Goal: Use online tool/utility: Use online tool/utility

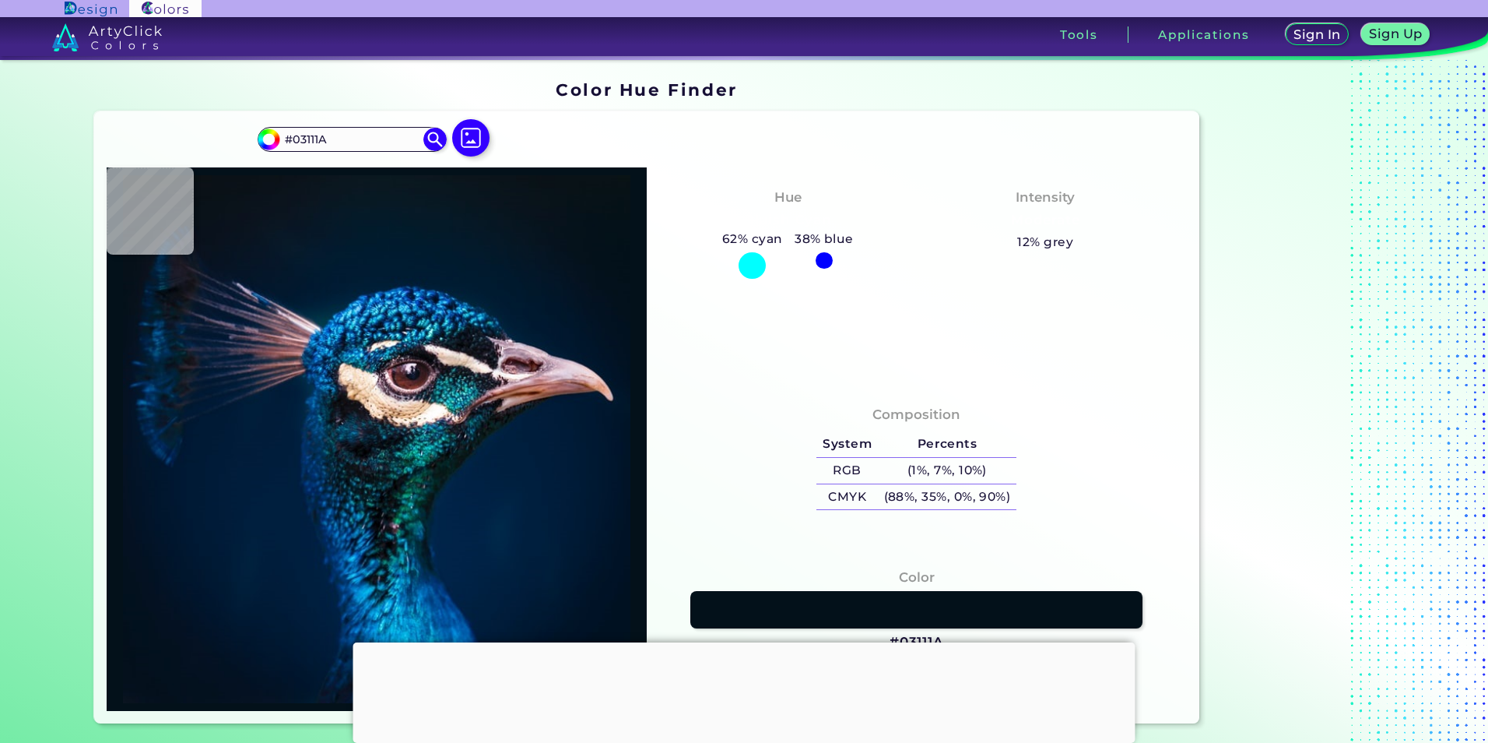
type input "#021019"
type input "#03111a"
type input "#03111A"
type input "#06131c"
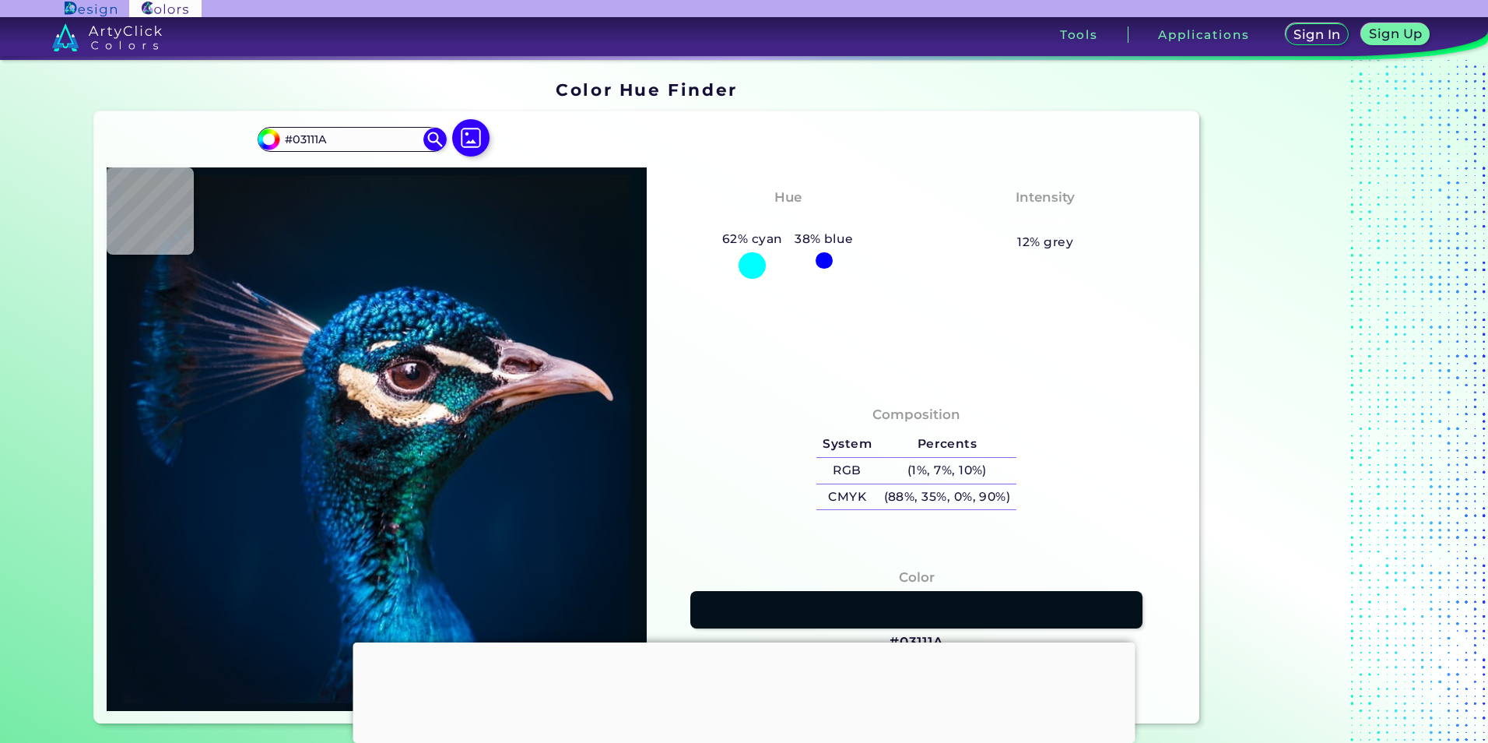
type input "#06131C"
type input "#09131d"
type input "#09131D"
type input "#0a141d"
type input "#0A141D"
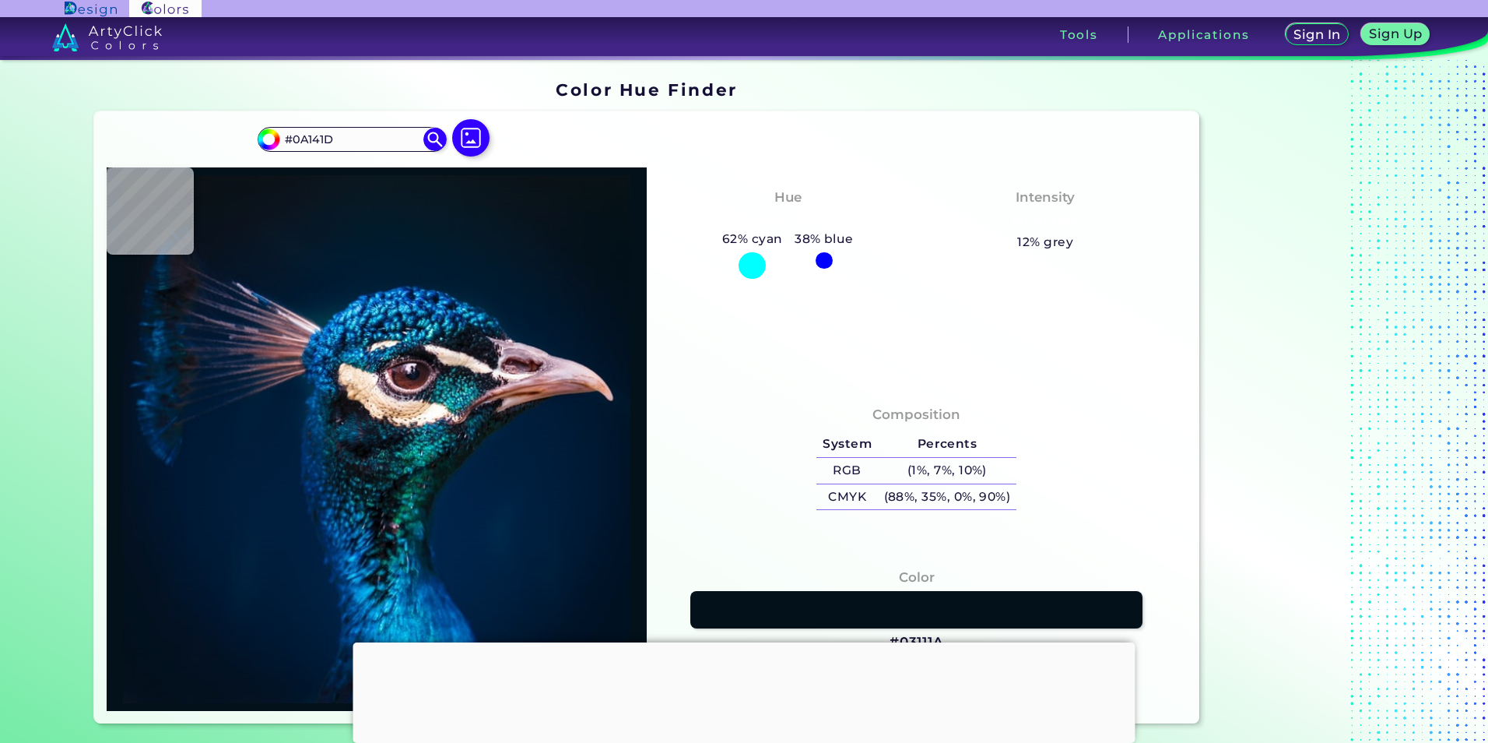
type input "#07151d"
type input "#07151D"
type input "#0a141d"
type input "#0A141D"
type input "#0b151b"
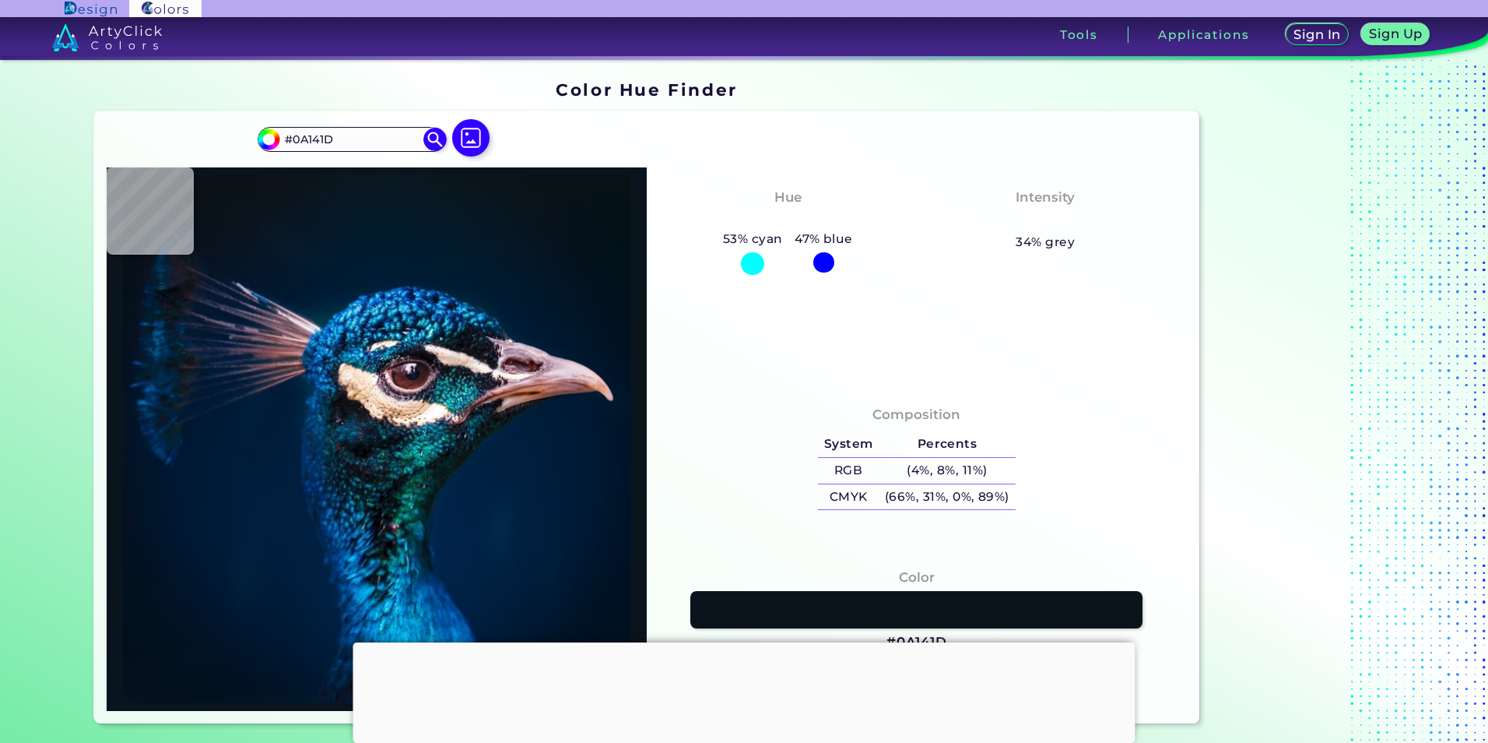
type input "#0B151B"
type input "#0b141b"
type input "#0B141B"
type input "#0a1117"
type input "#0A1117"
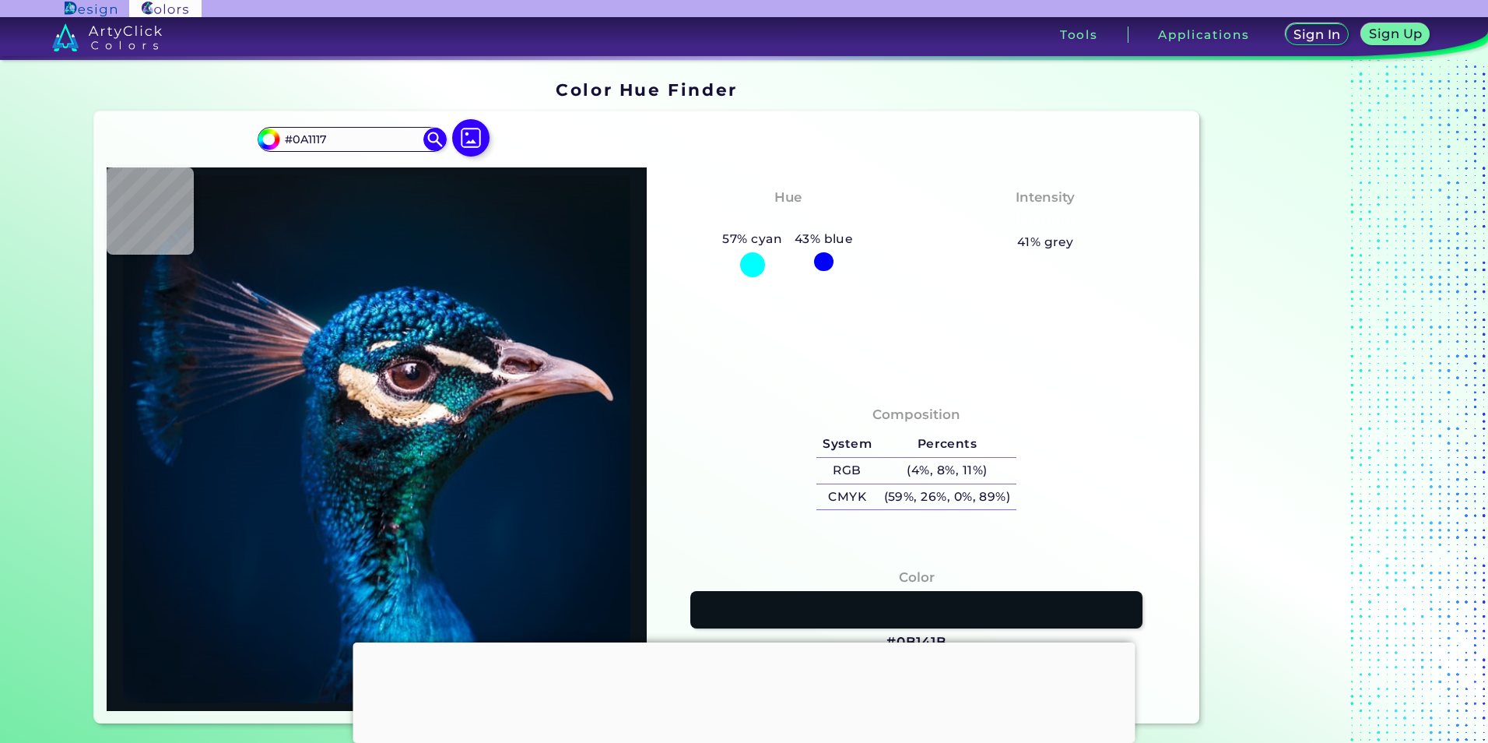
type input "#0c1117"
type input "#0C1117"
type input "#0a1117"
type input "#0A1117"
type input "#081118"
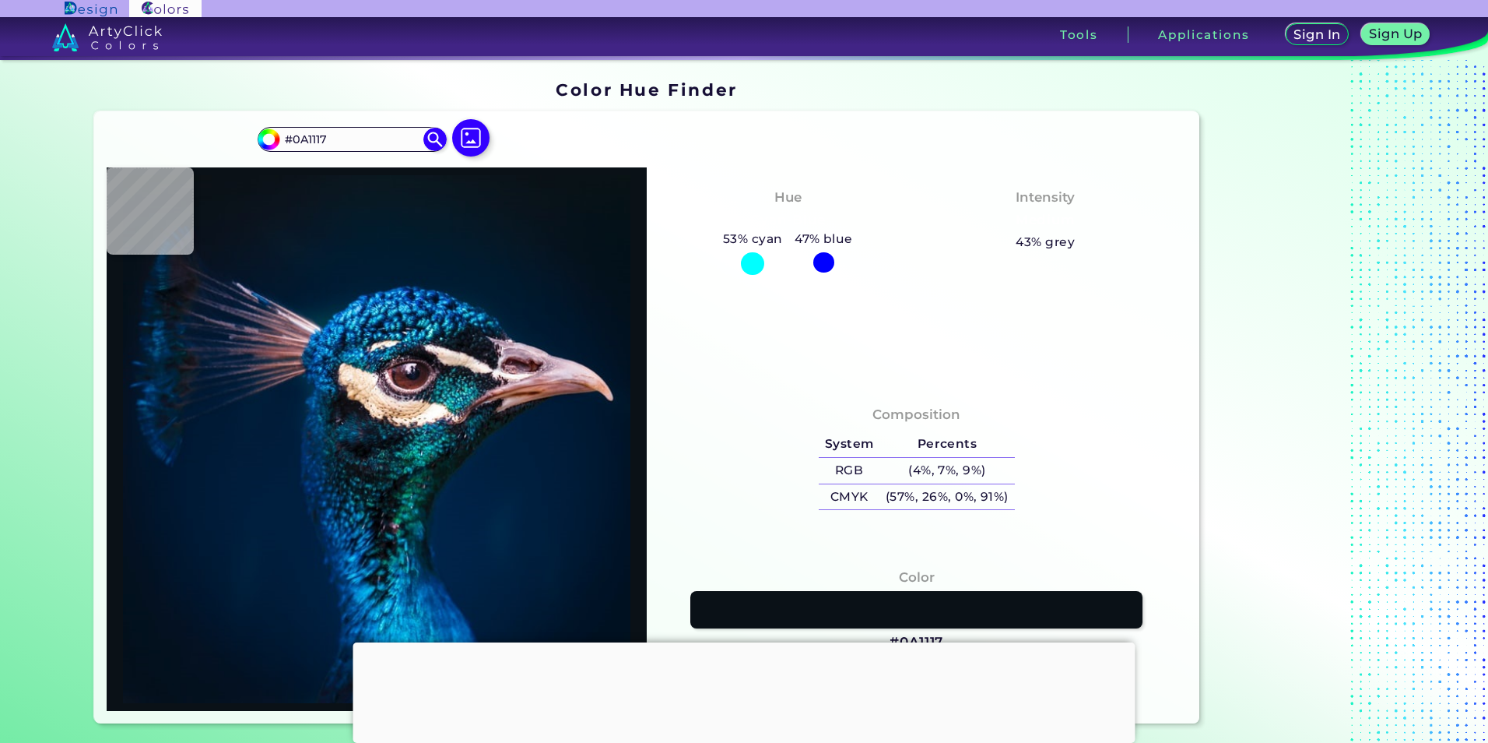
type input "#081118"
type input "#0a131c"
type input "#0A131C"
type input "#0a111d"
type input "#0A111D"
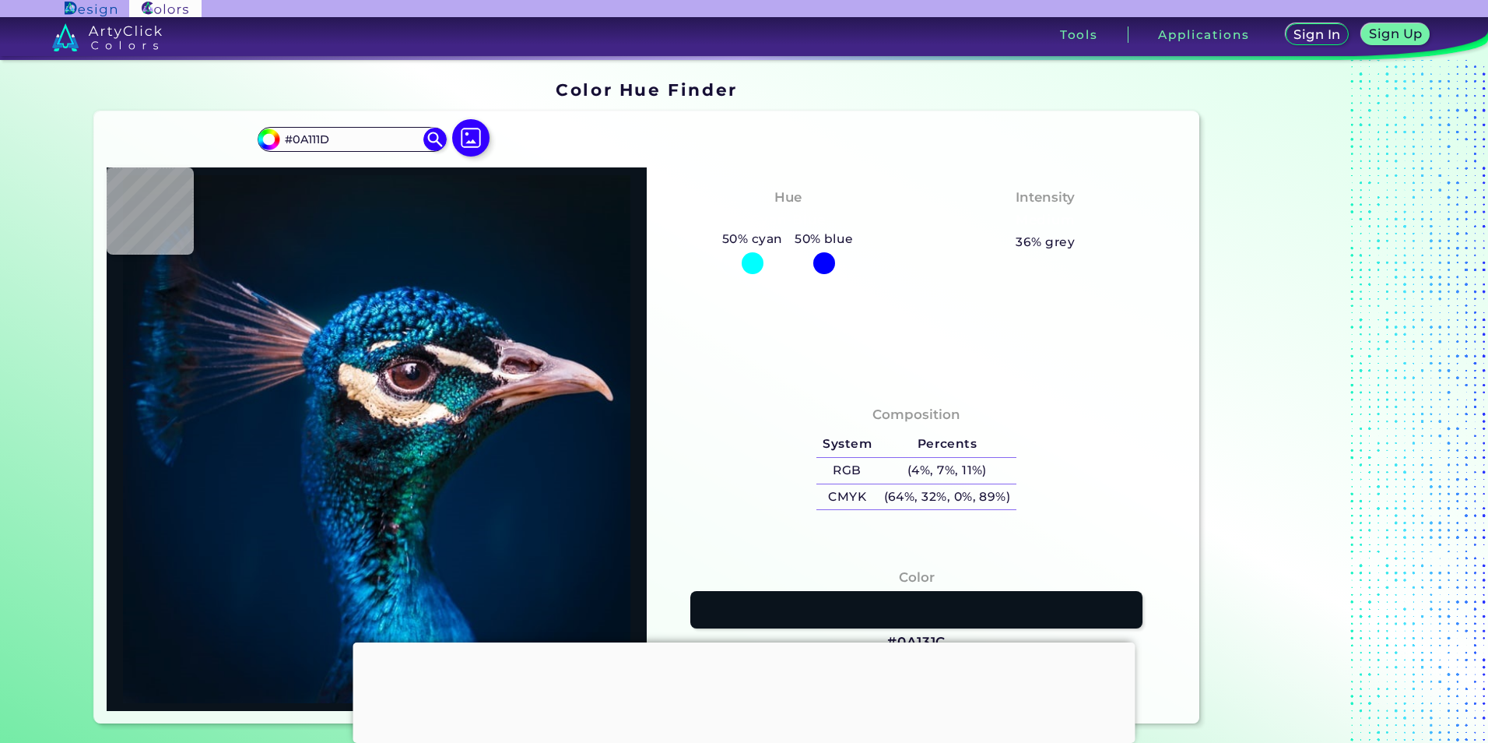
type input "#0b151f"
type input "#0B151F"
type input "#0a1622"
type input "#0A1622"
type input "#091622"
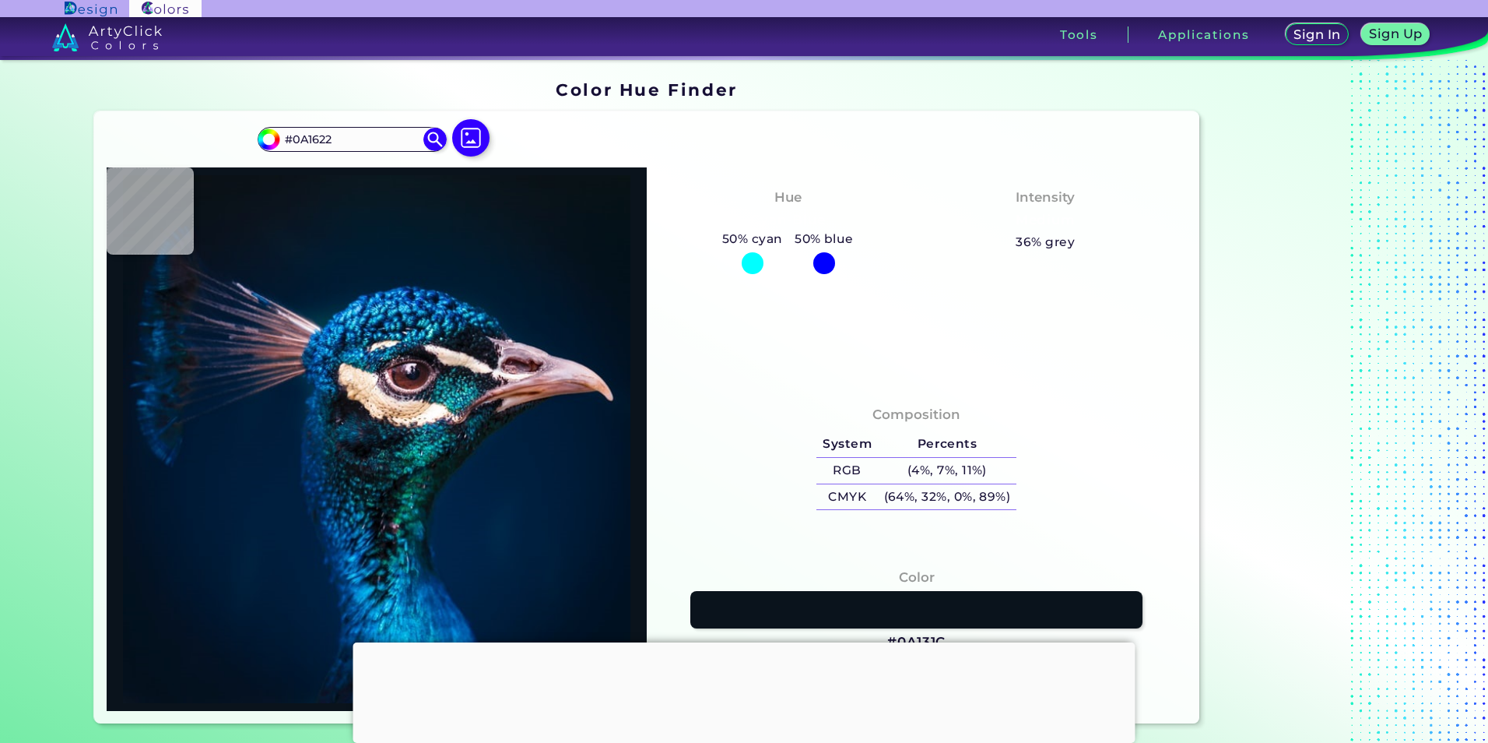
type input "#091622"
type input "#091722"
type input "#091622"
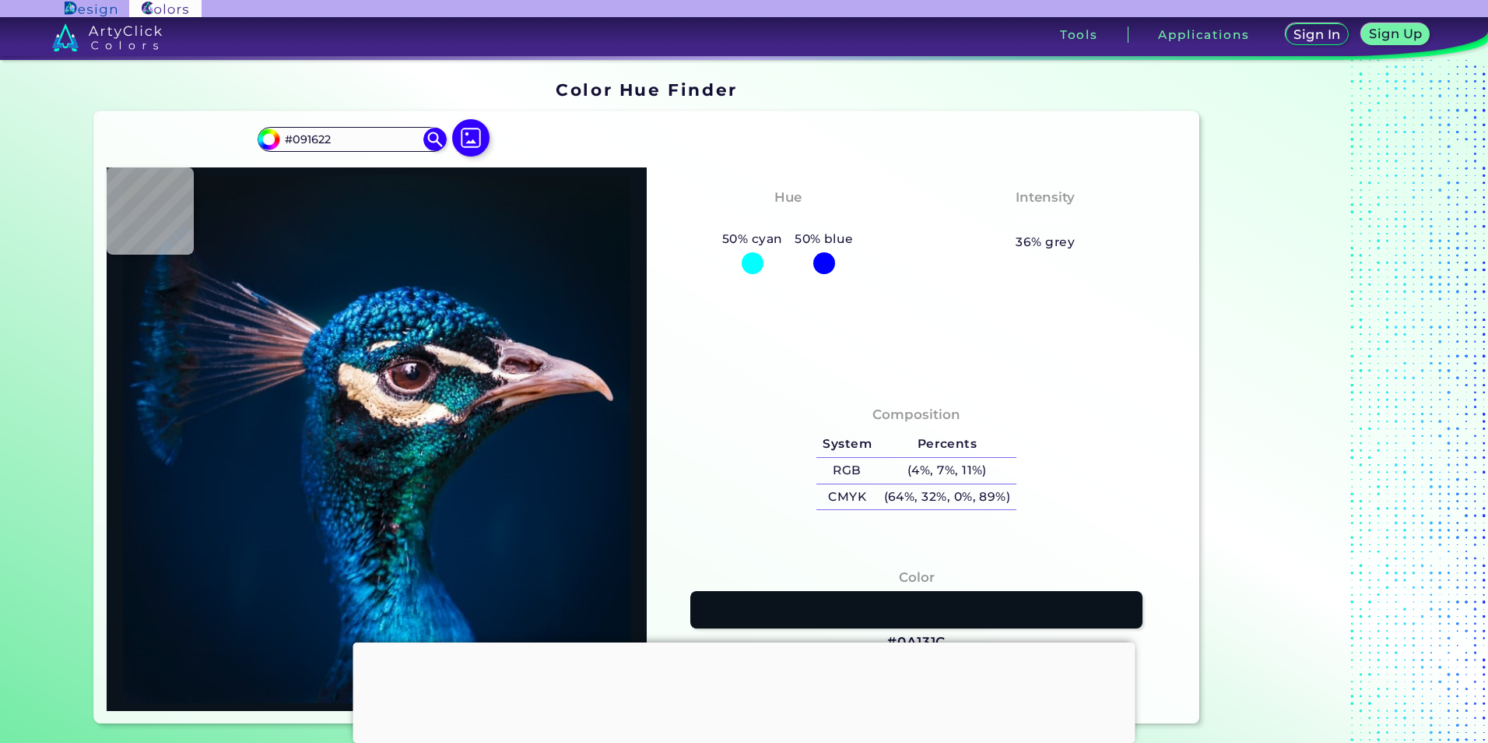
type input "#091722"
type input "#071722"
type input "#091623"
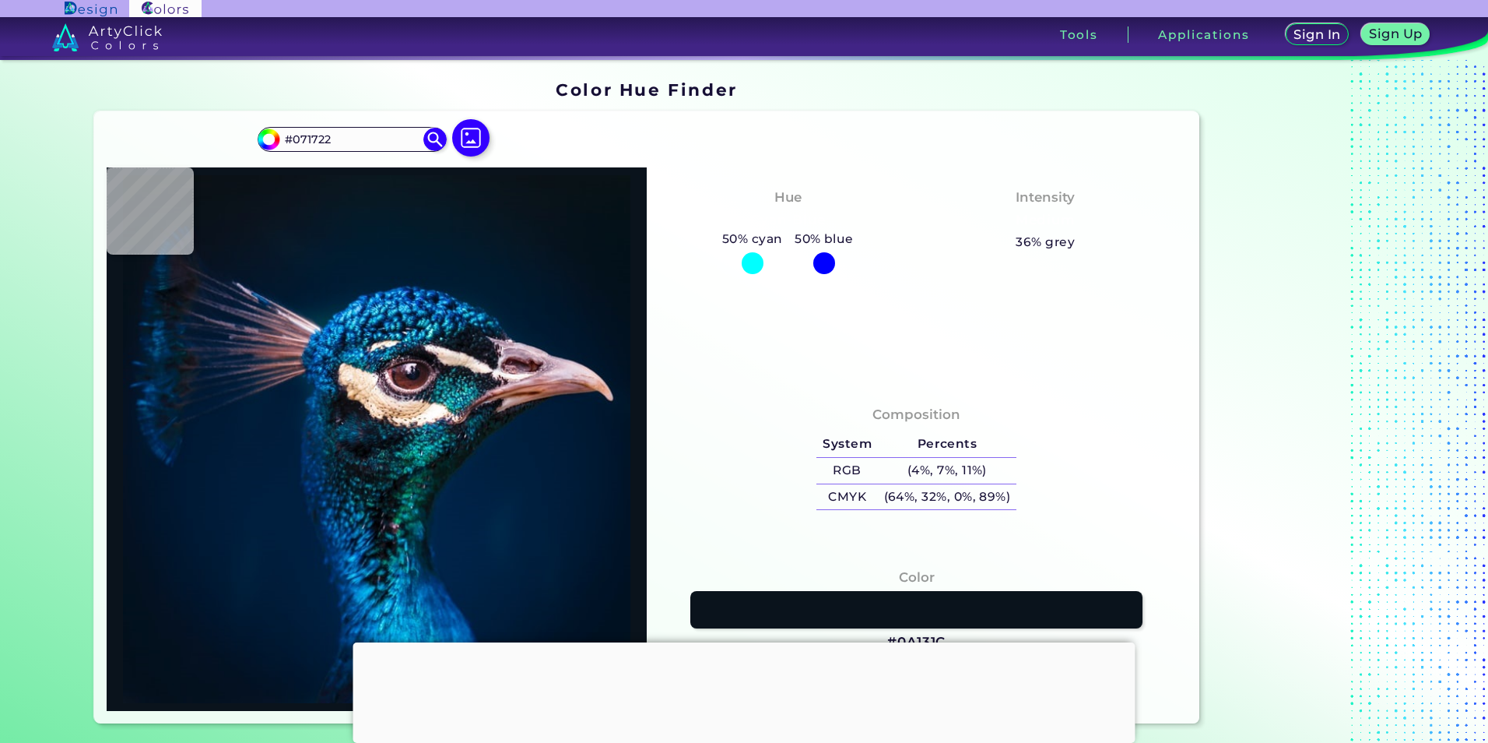
type input "#091623"
type input "#091625"
type input "#071725"
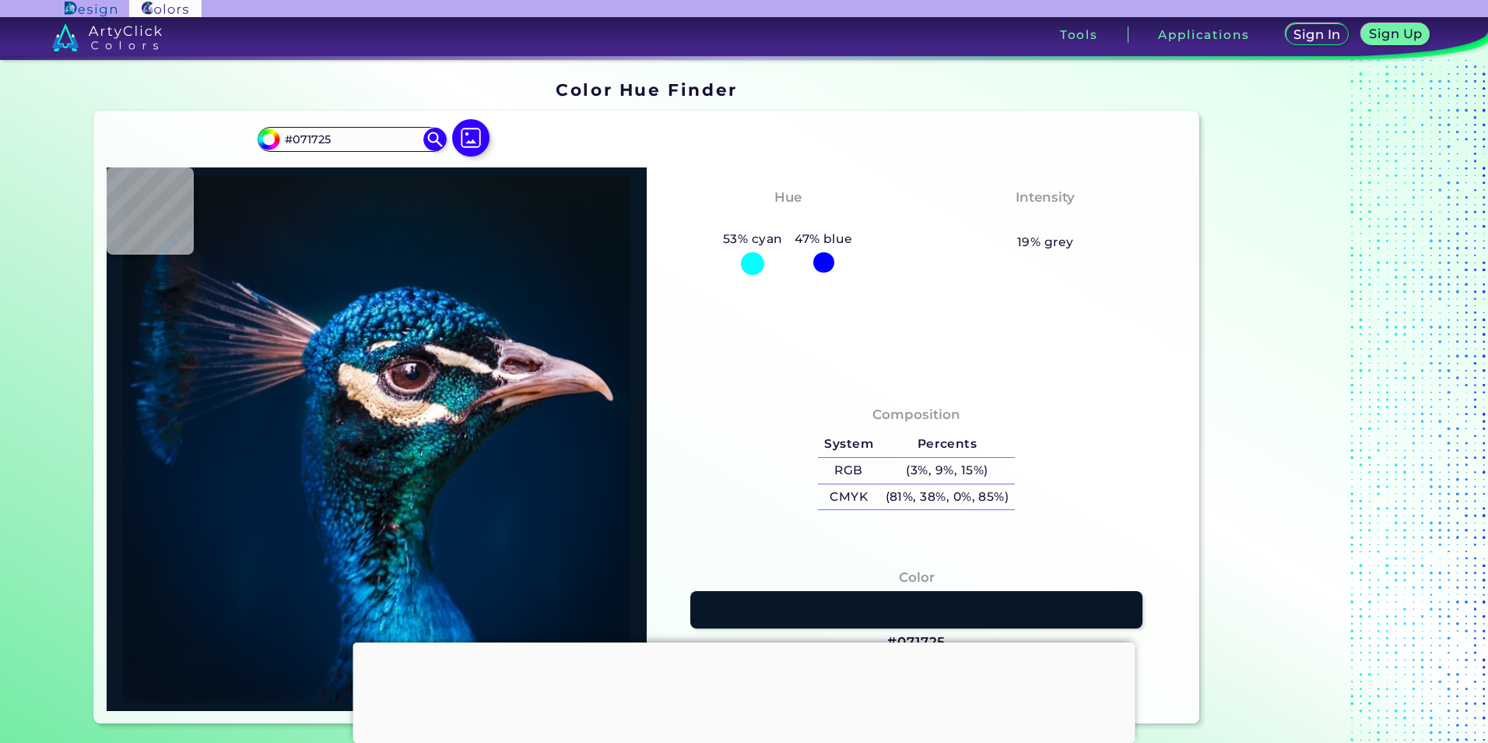
type input "#071724"
type input "#061726"
type input "#061927"
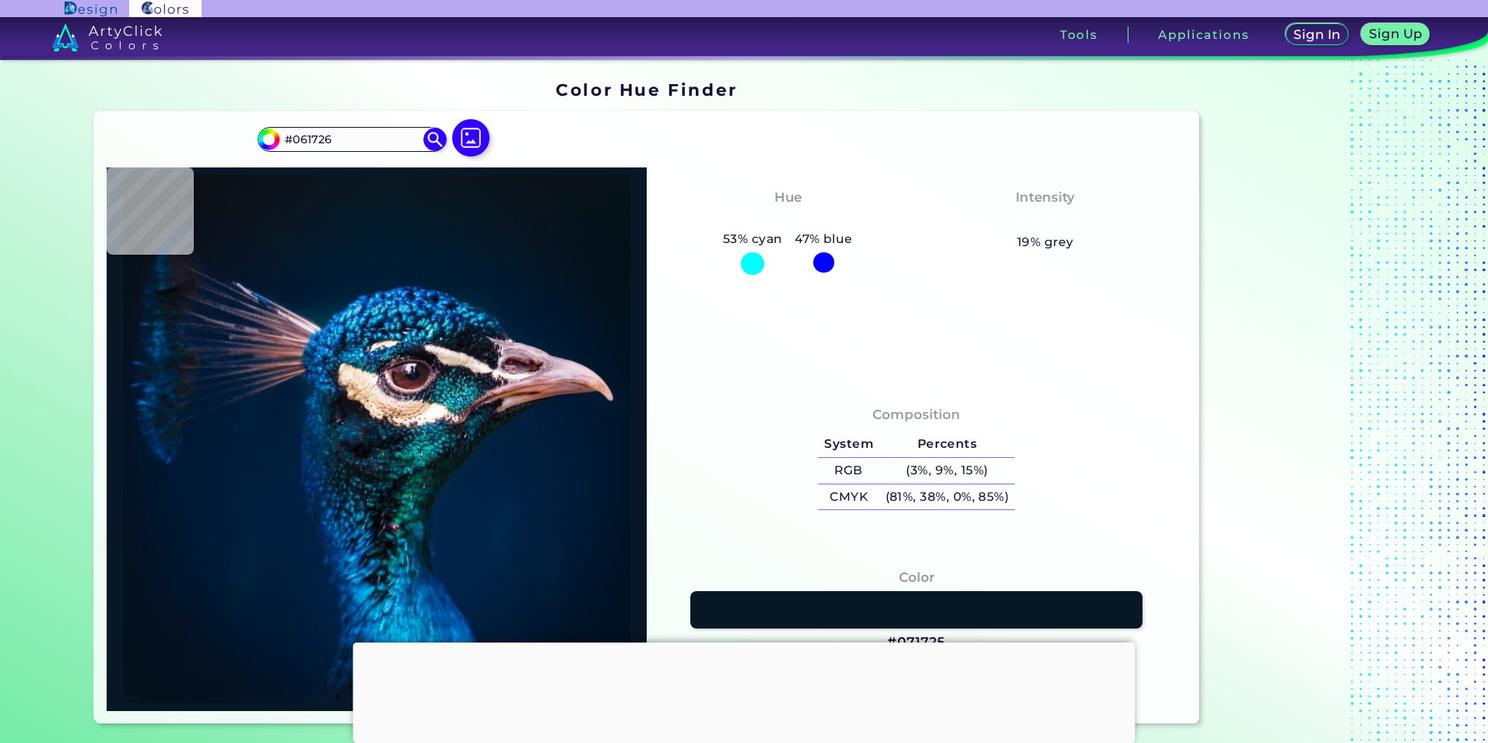
type input "#061927"
type input "#041a28"
type input "#041A28"
type input "#03192a"
type input "#03192A"
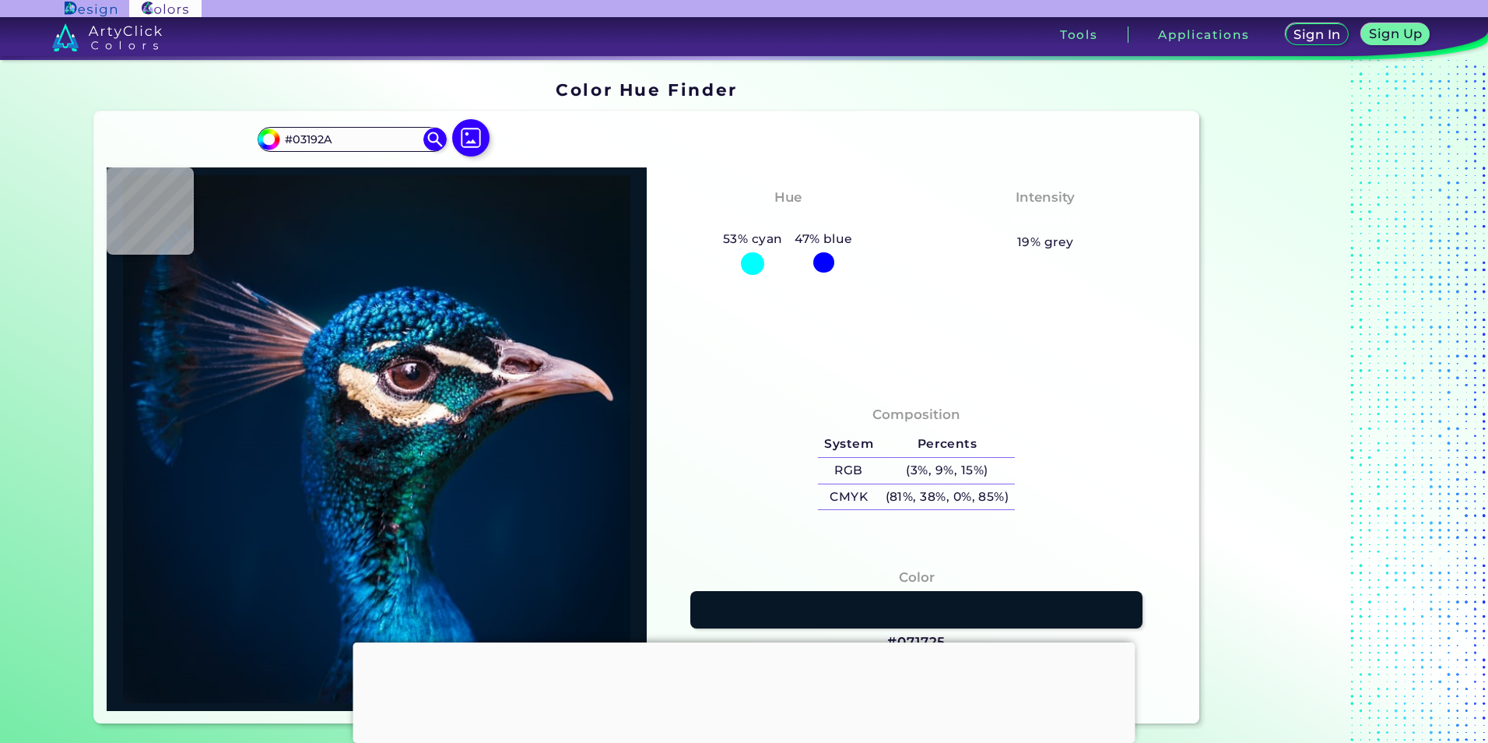
type input "#011b2a"
type input "#011B2A"
type input "#011b2c"
type input "#011B2C"
type input "#001b2e"
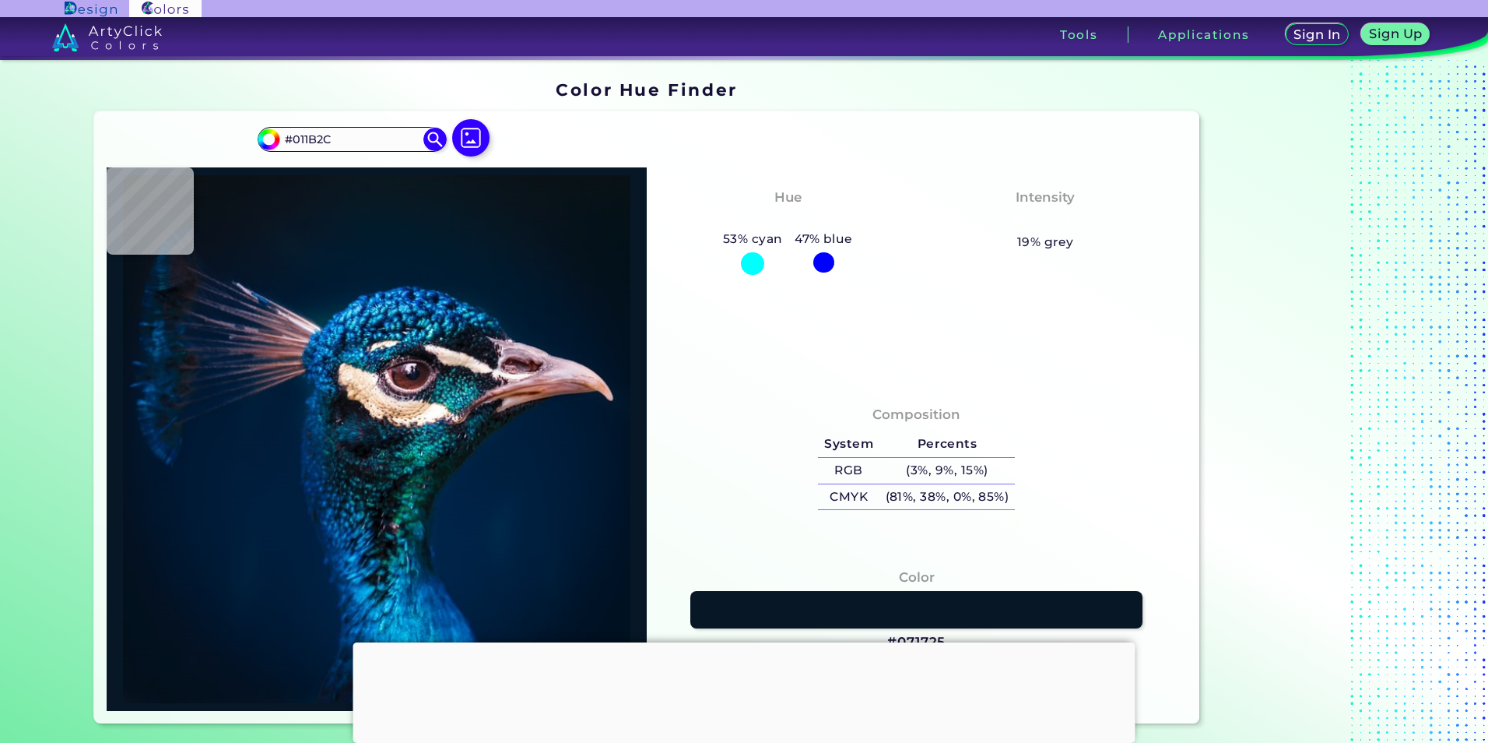
type input "#001B2E"
type input "#001b30"
type input "#001B30"
type input "#00192d"
type input "#00192D"
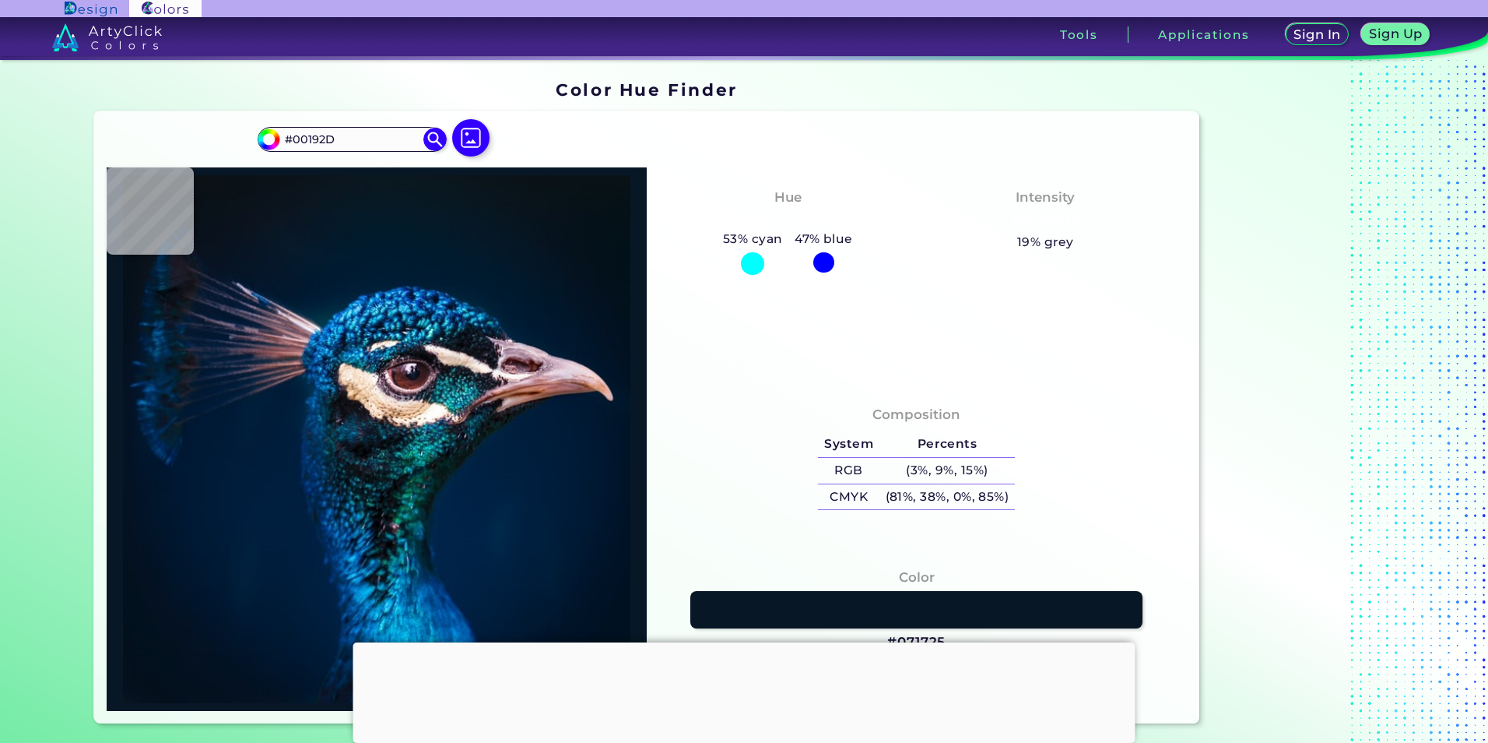
type input "#00192f"
type input "#00192F"
type input "#00182b"
type input "#00182B"
type input "#011627"
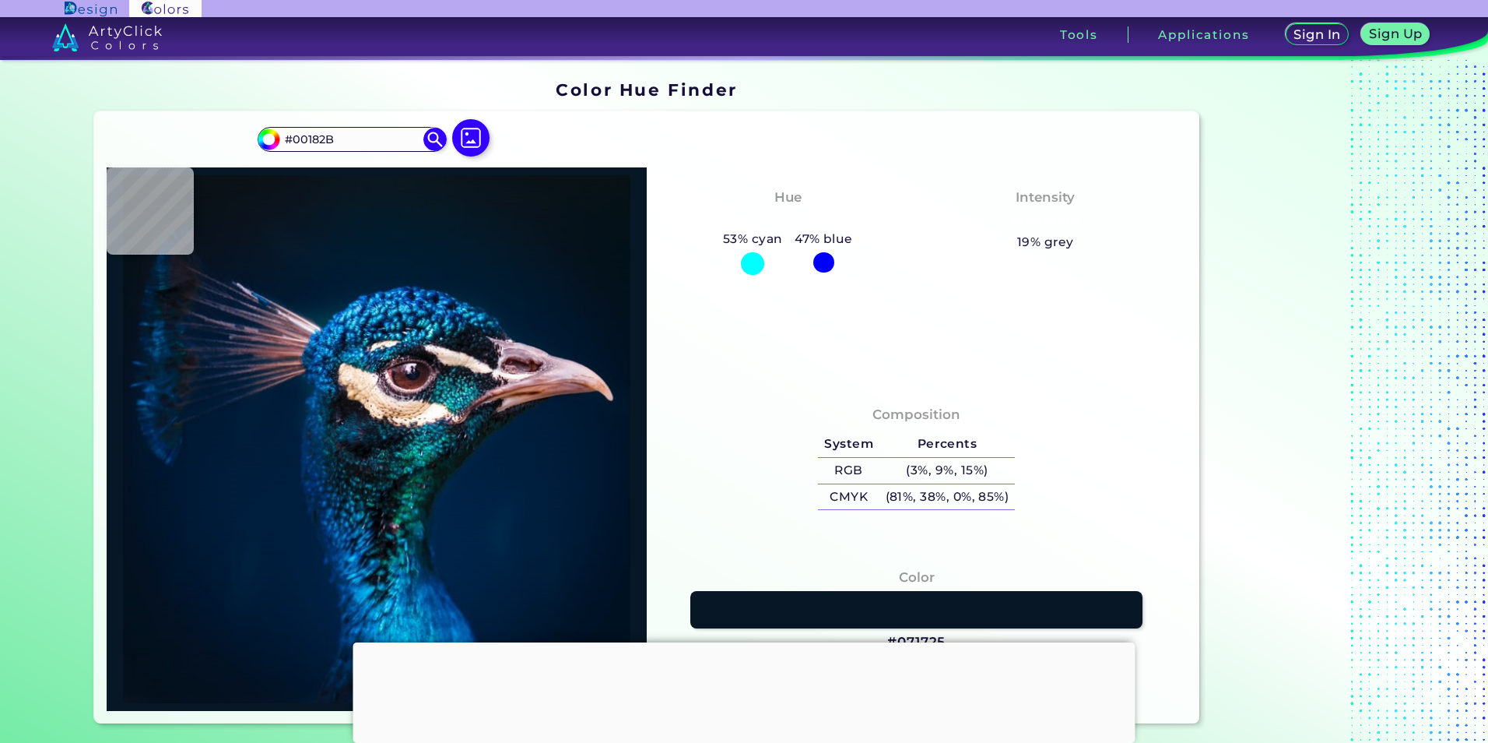
type input "#011627"
type input "#031627"
type input "#031322"
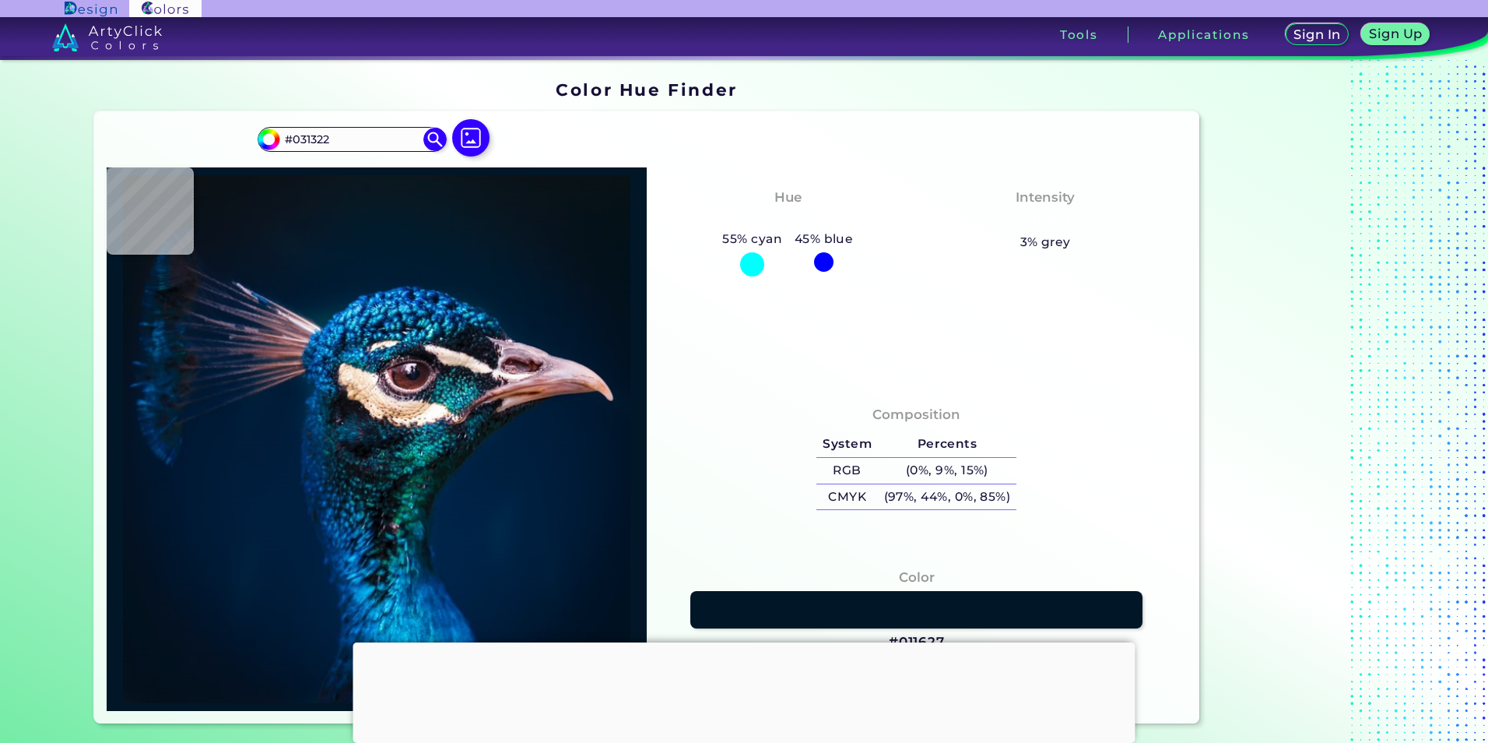
type input "#03111d"
type input "#03111D"
type input "#000000"
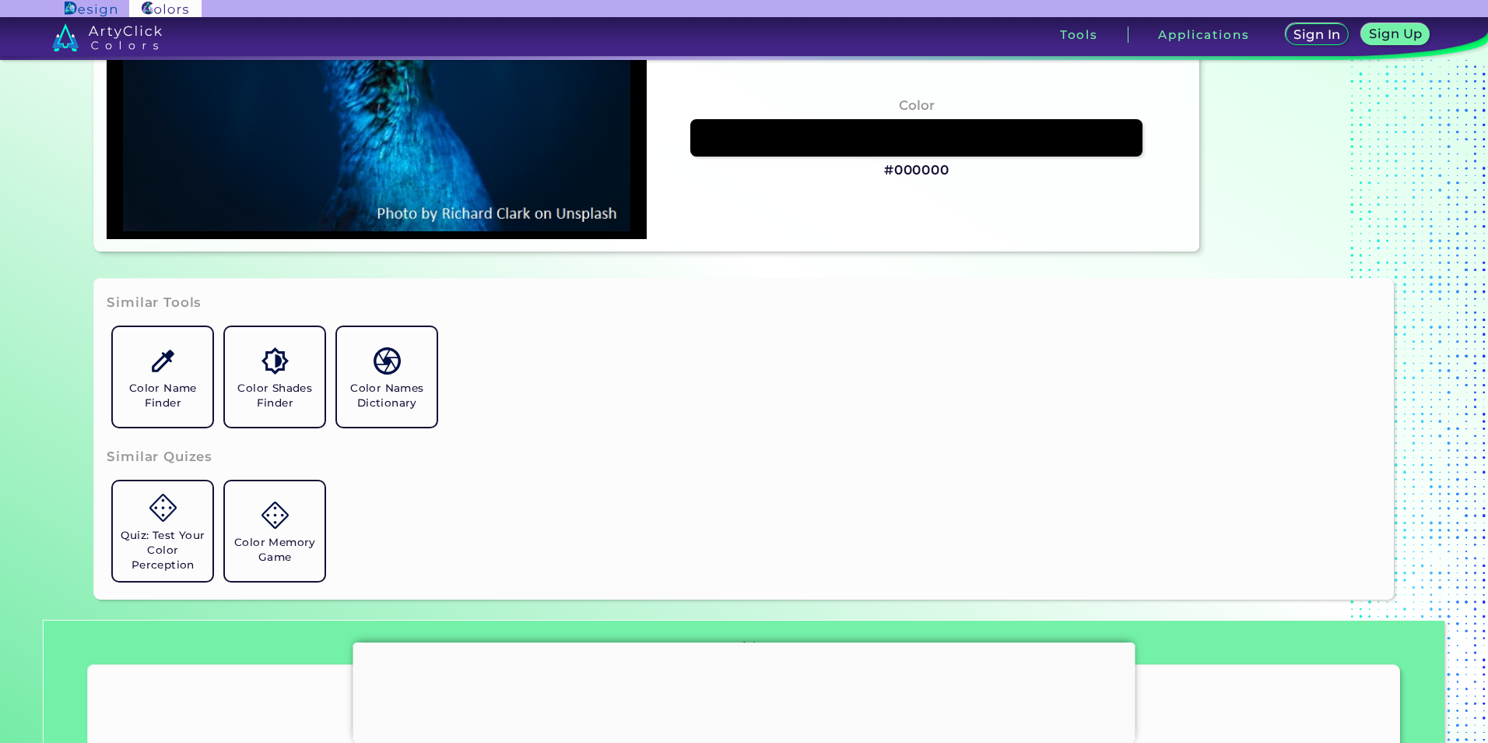
scroll to position [197, 0]
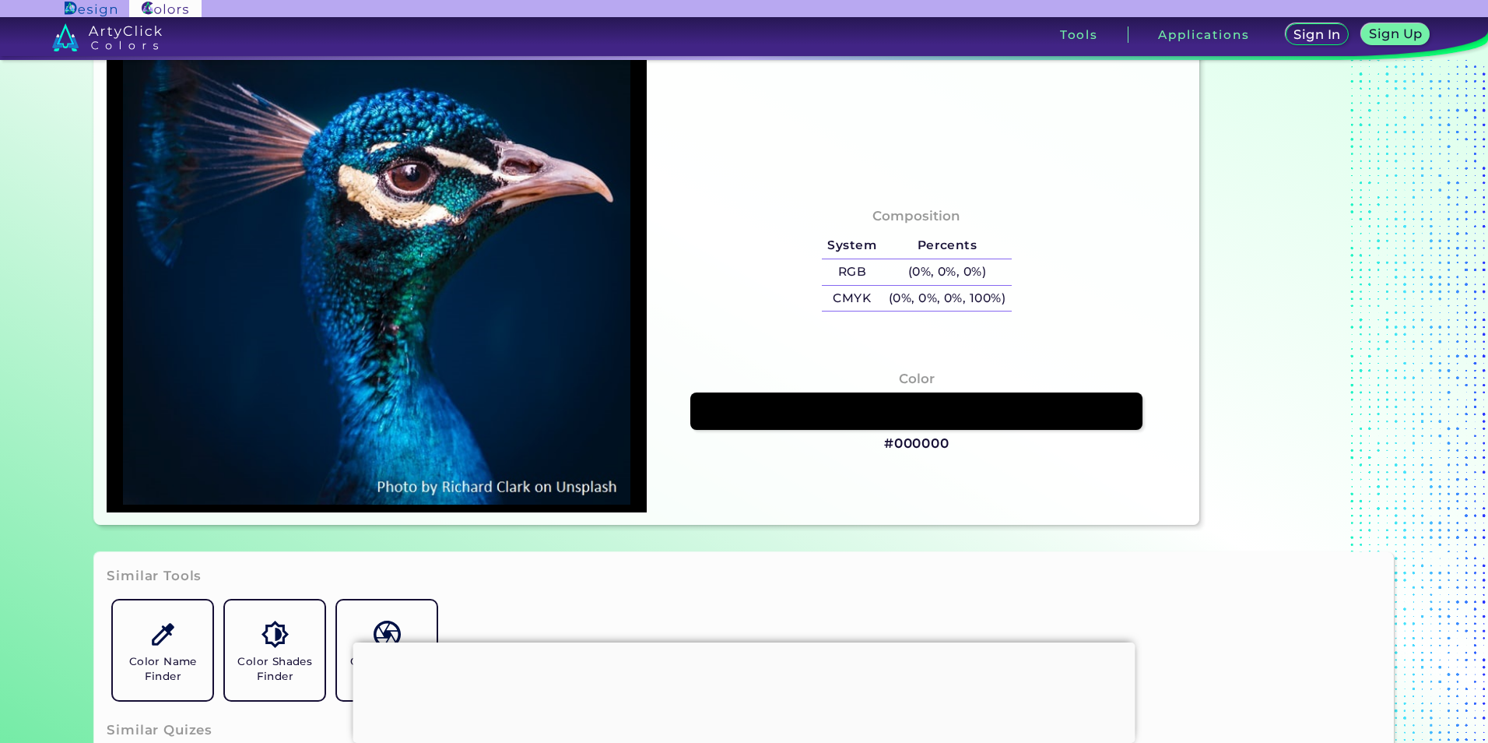
type input "#01243f"
type input "#01243F"
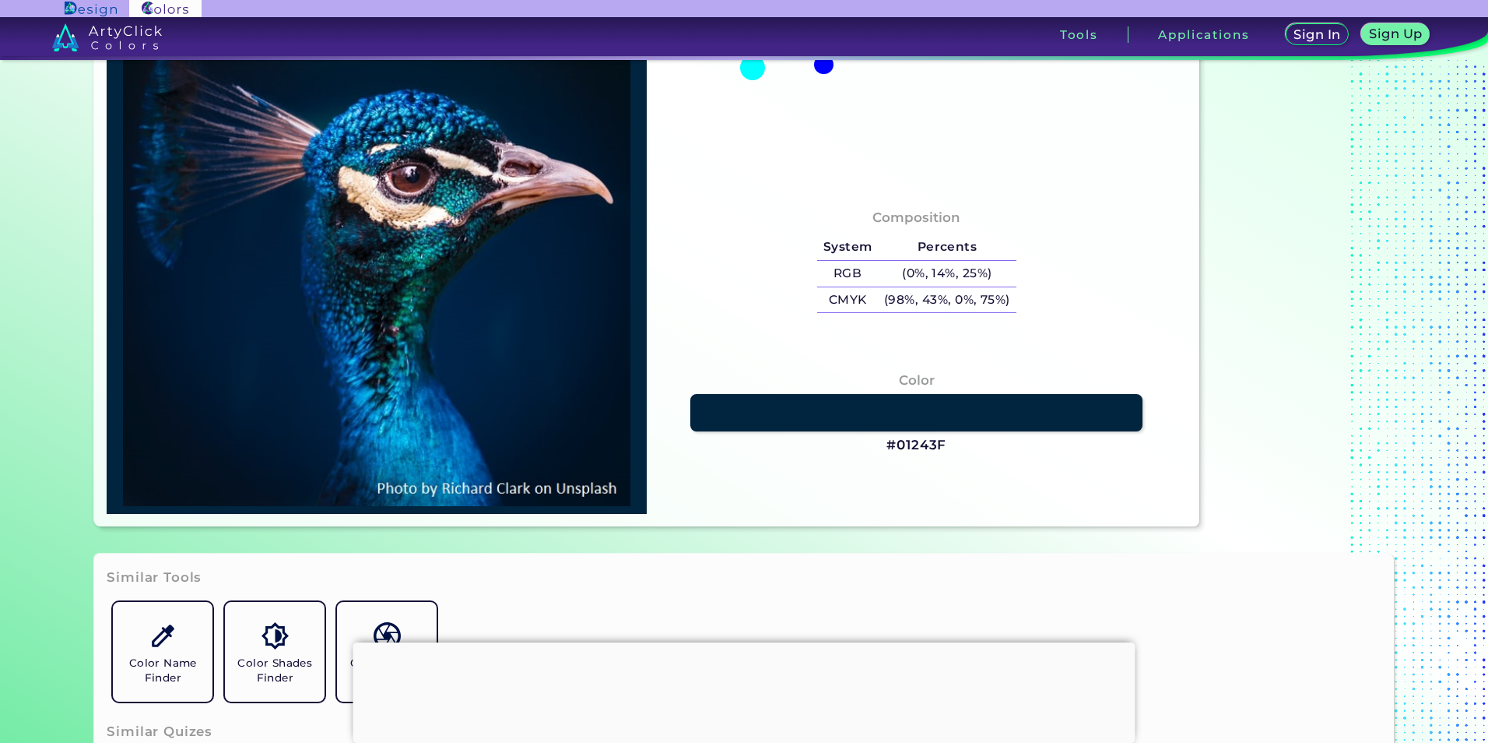
type input "#112b40"
type input "#112B40"
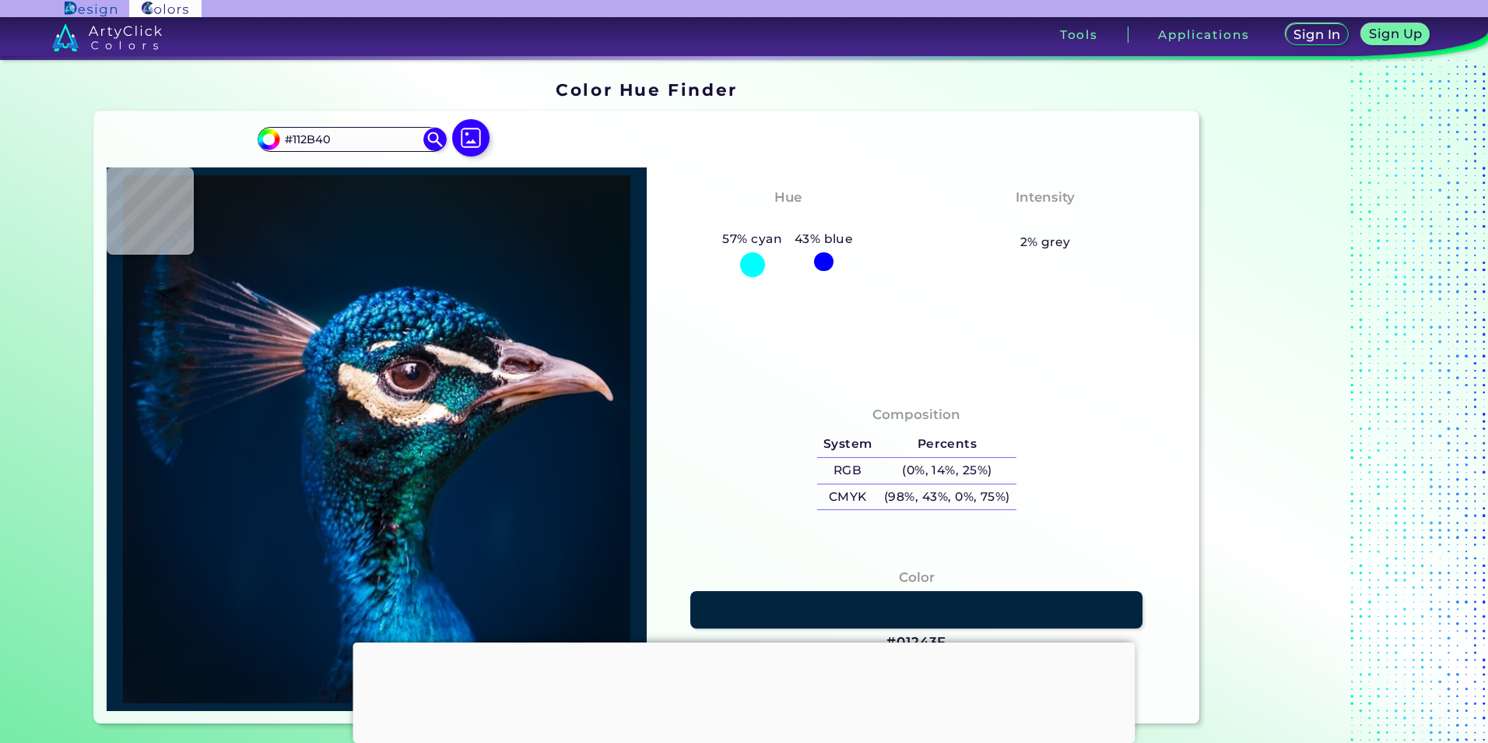
type input "#0e3146"
type input "#0E3146"
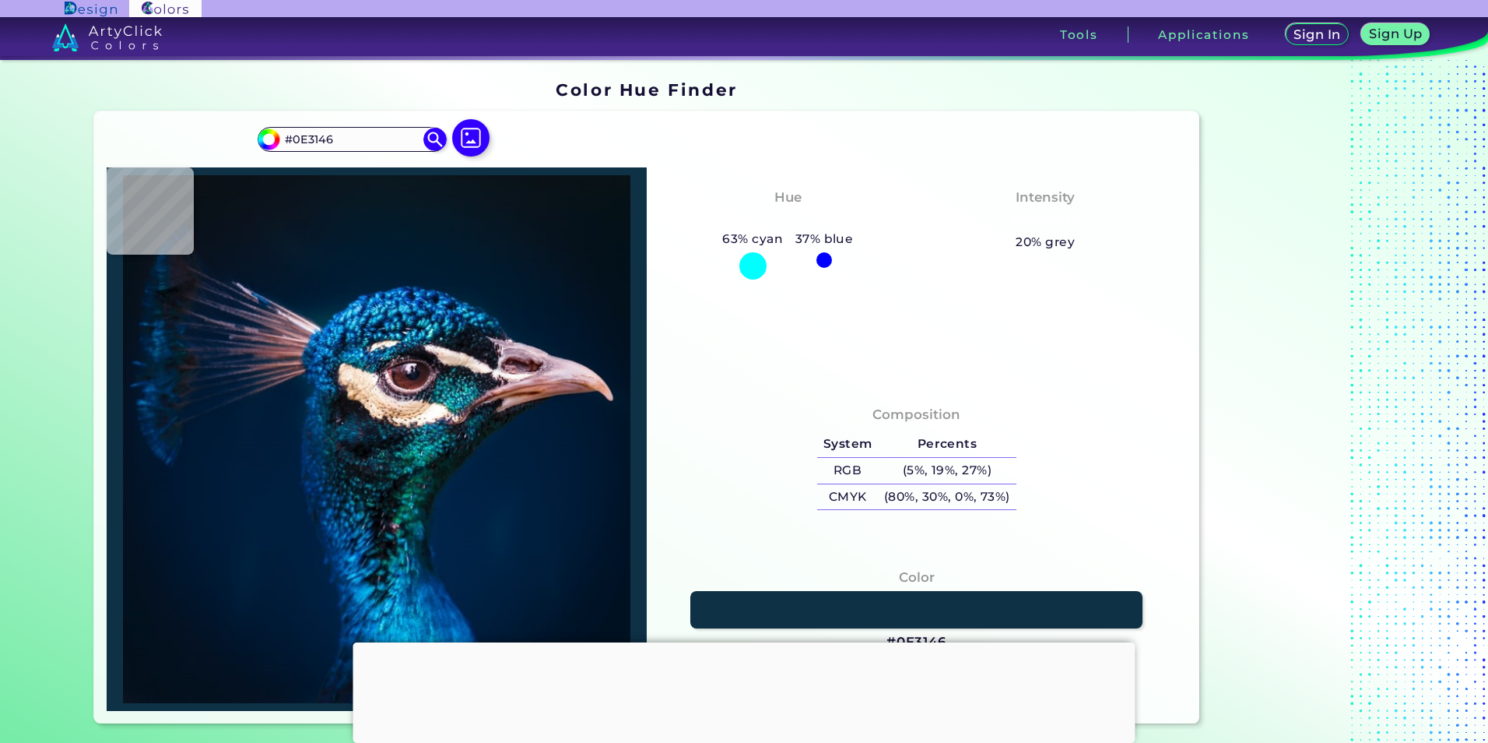
type input "#0f2e43"
type input "#0F2E43"
type input "#0e3246"
type input "#0E3246"
type input "#0d3140"
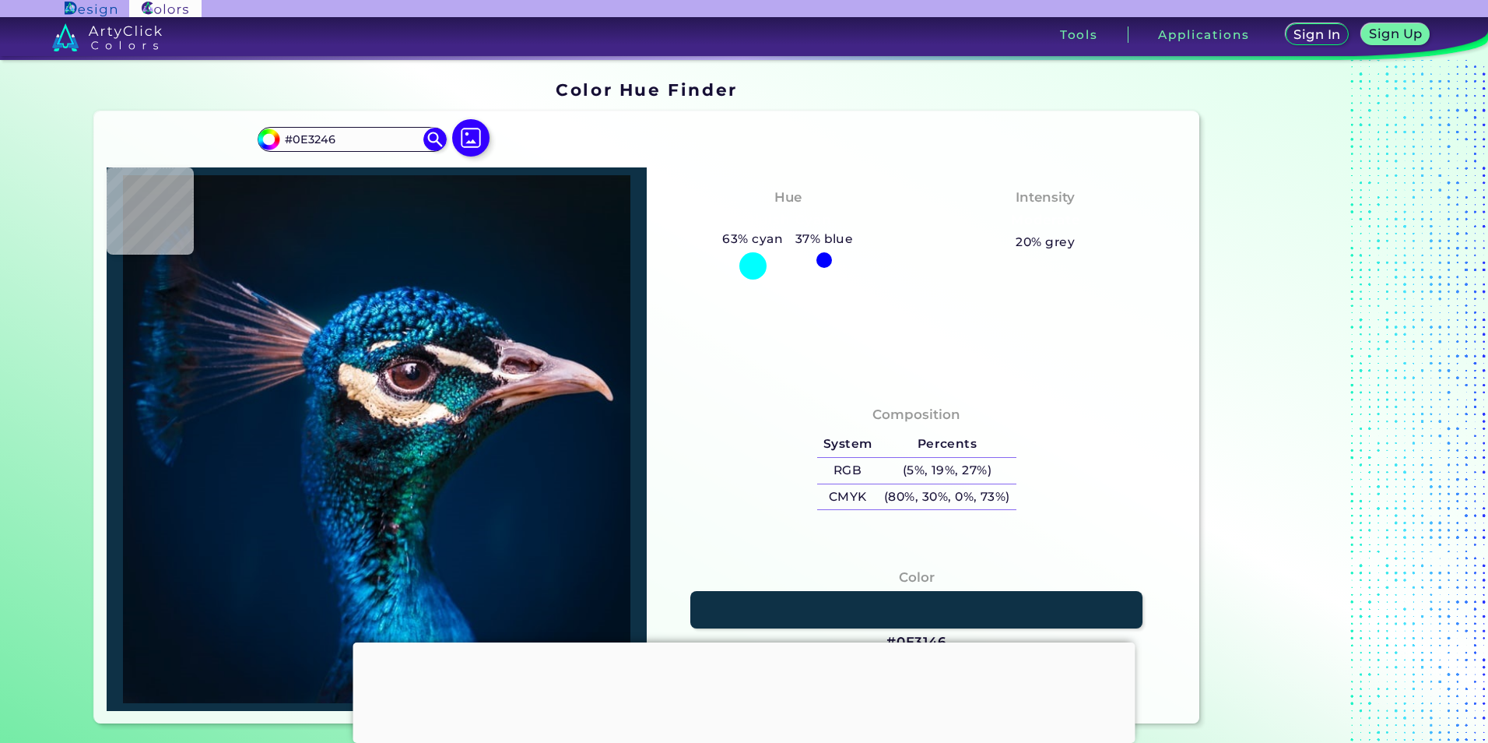
type input "#0D3140"
type input "#082a3d"
type input "#082A3D"
type input "#06273c"
type input "#06273C"
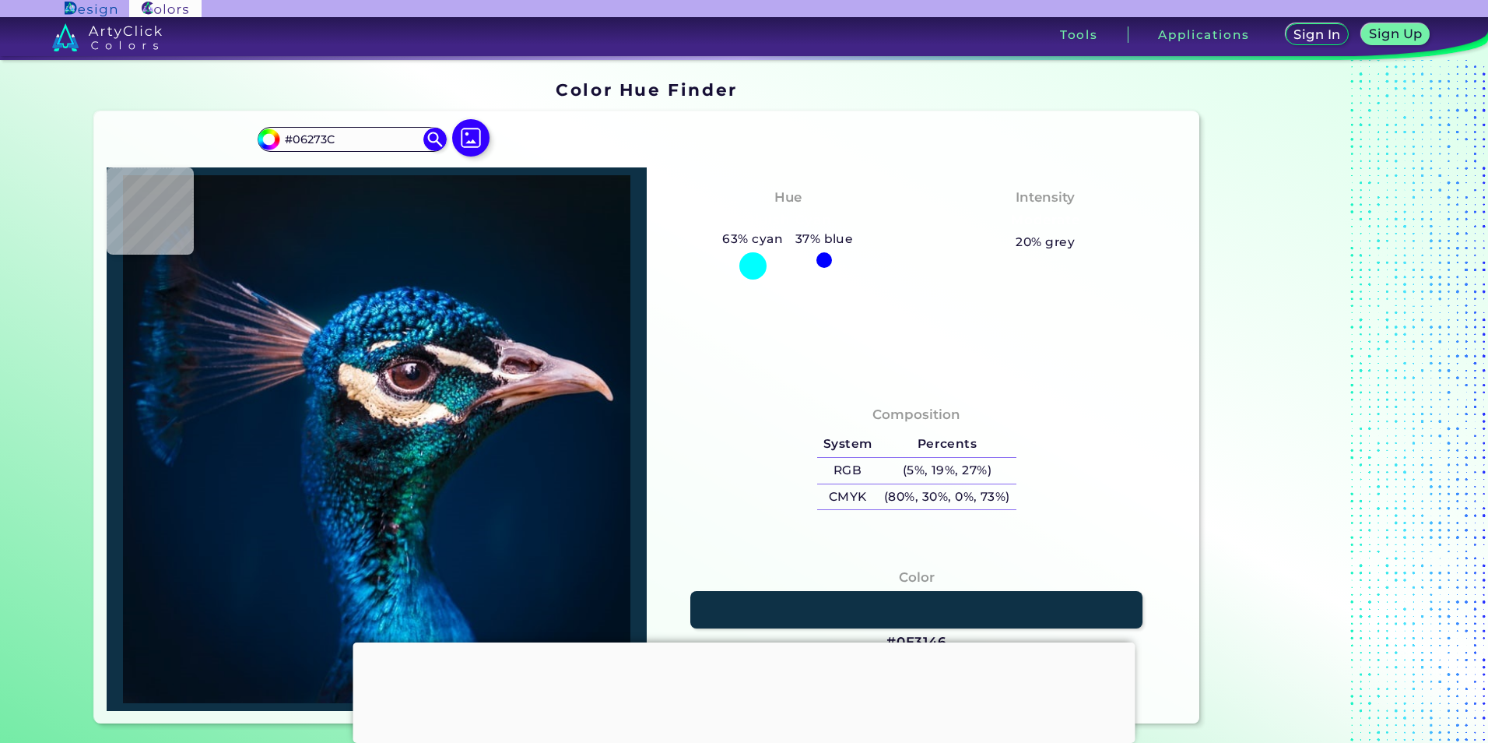
type input "#0a3142"
type input "#0A3142"
type input "#12414c"
type input "#12414C"
type input "#041f30"
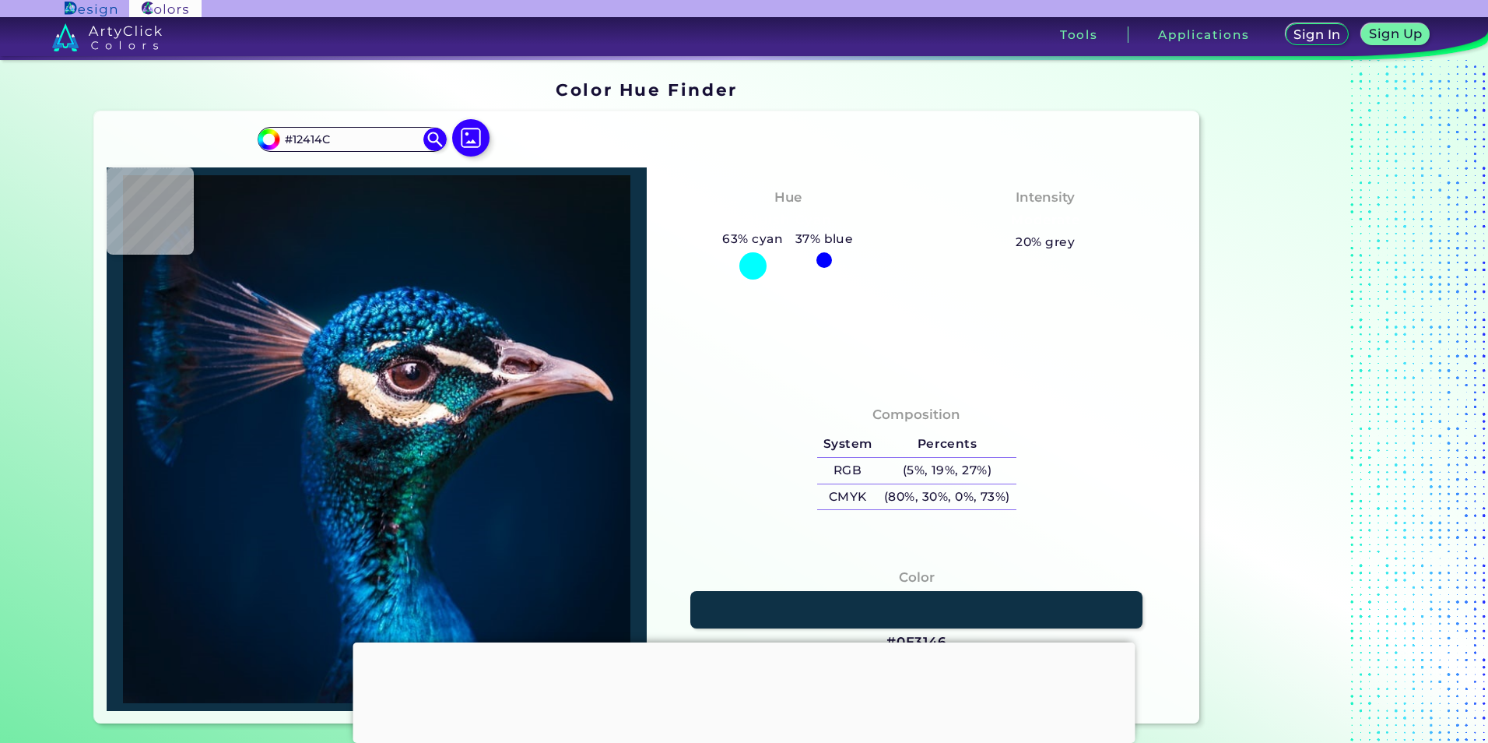
type input "#041F30"
type input "#01111d"
type input "#01111D"
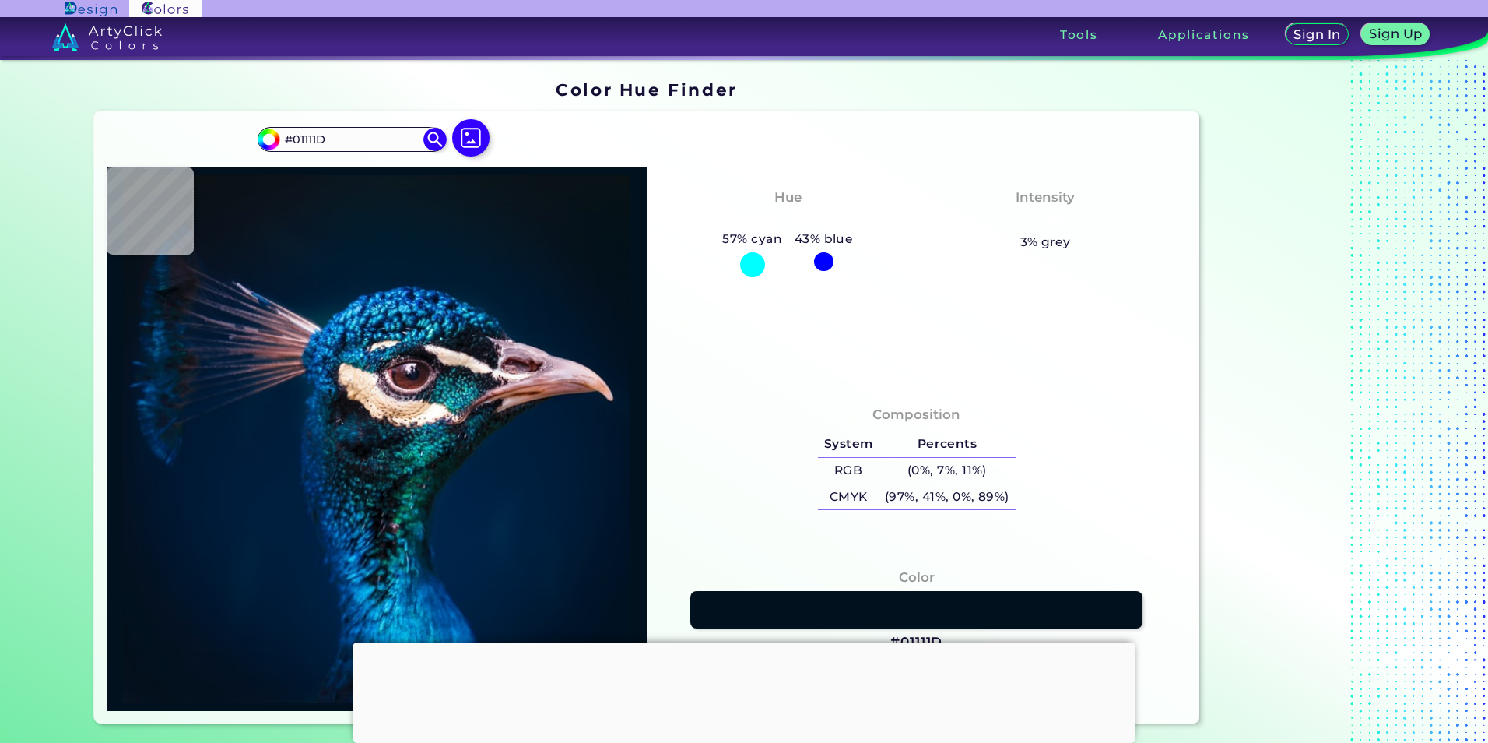
type input "#023050"
type input "#ab7273"
type input "#AB7273"
type input "#d8c0cd"
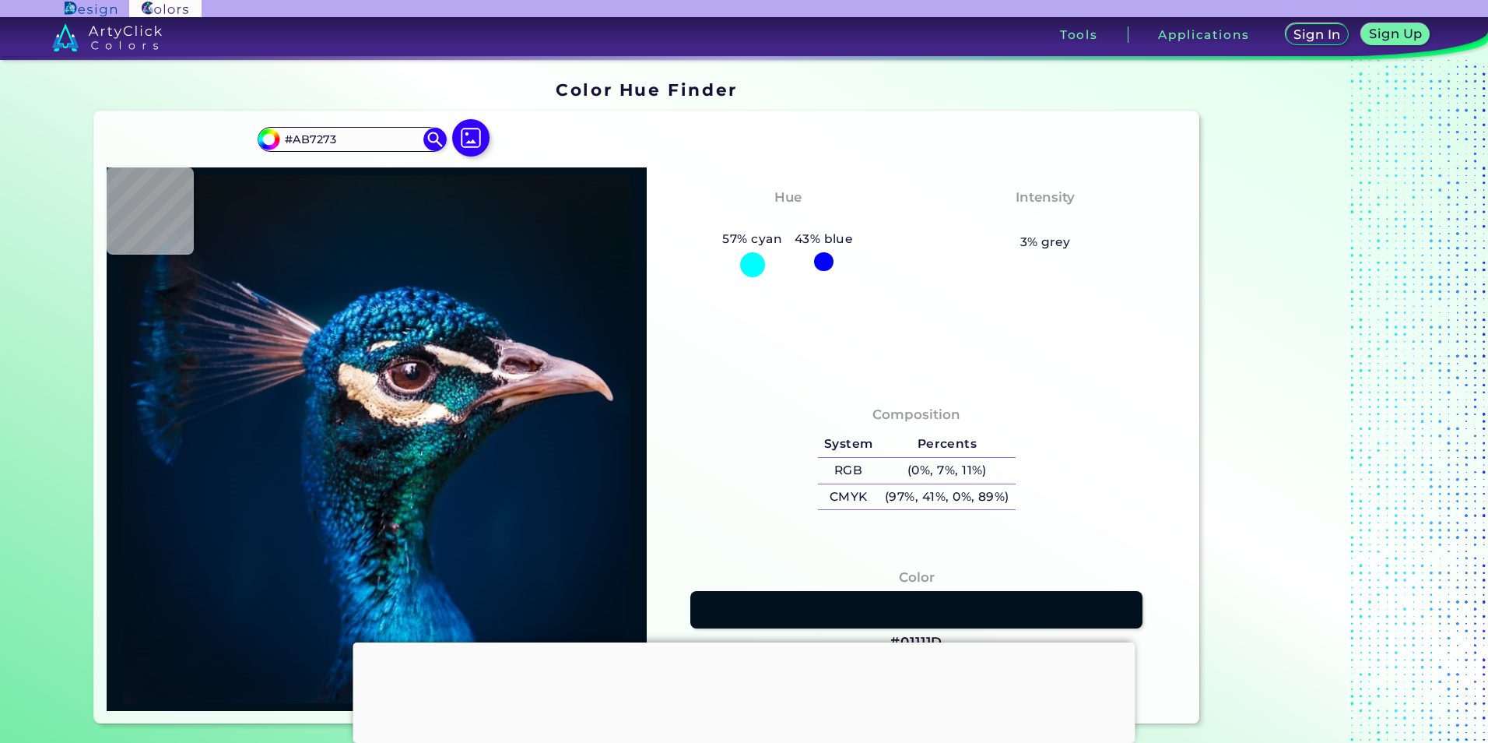
type input "#D8C0CD"
type input "#071629"
type input "#0b131e"
type input "#0B131E"
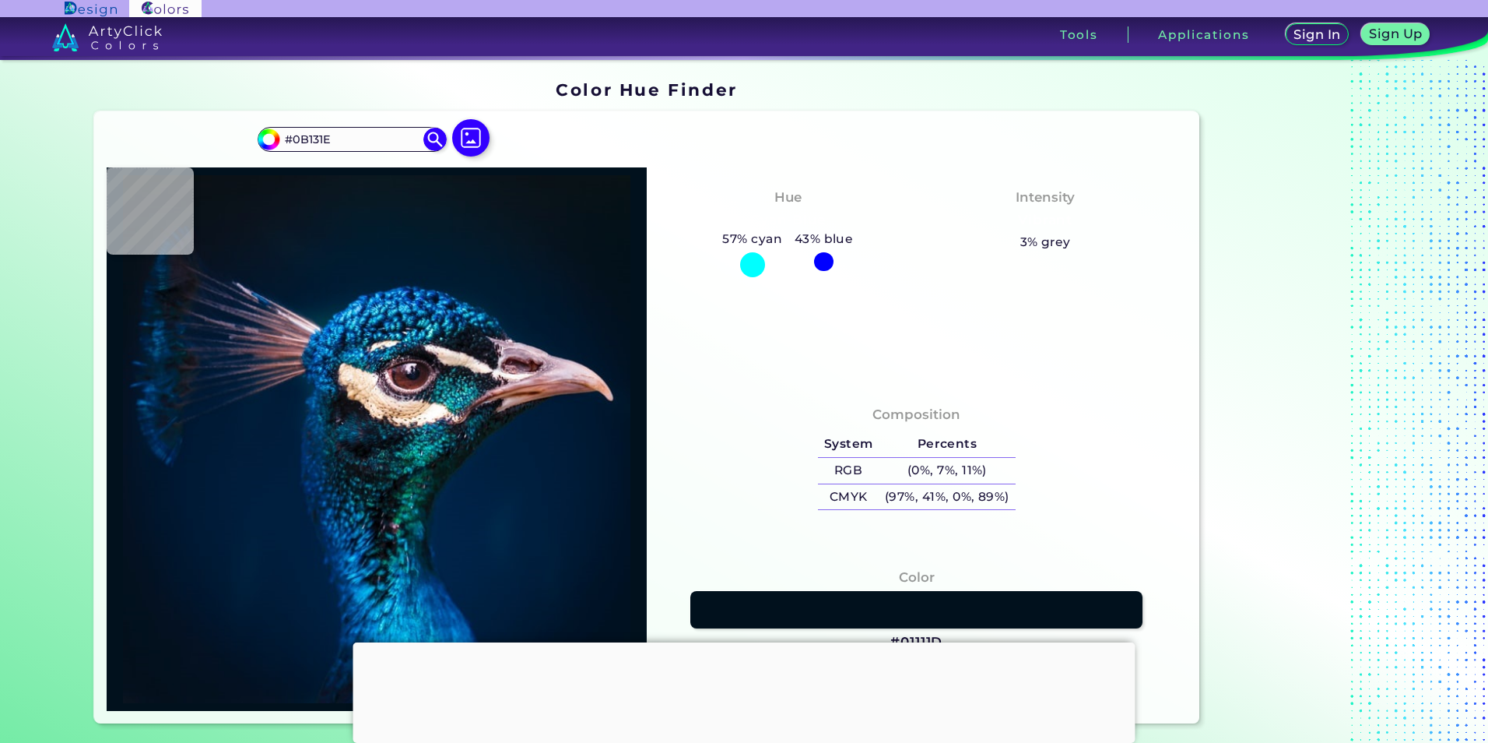
type input "#0b121a"
type input "#0B121A"
type input "#0a1117"
type input "#0A1117"
click at [363, 135] on input "#0A1117" at bounding box center [351, 138] width 145 height 21
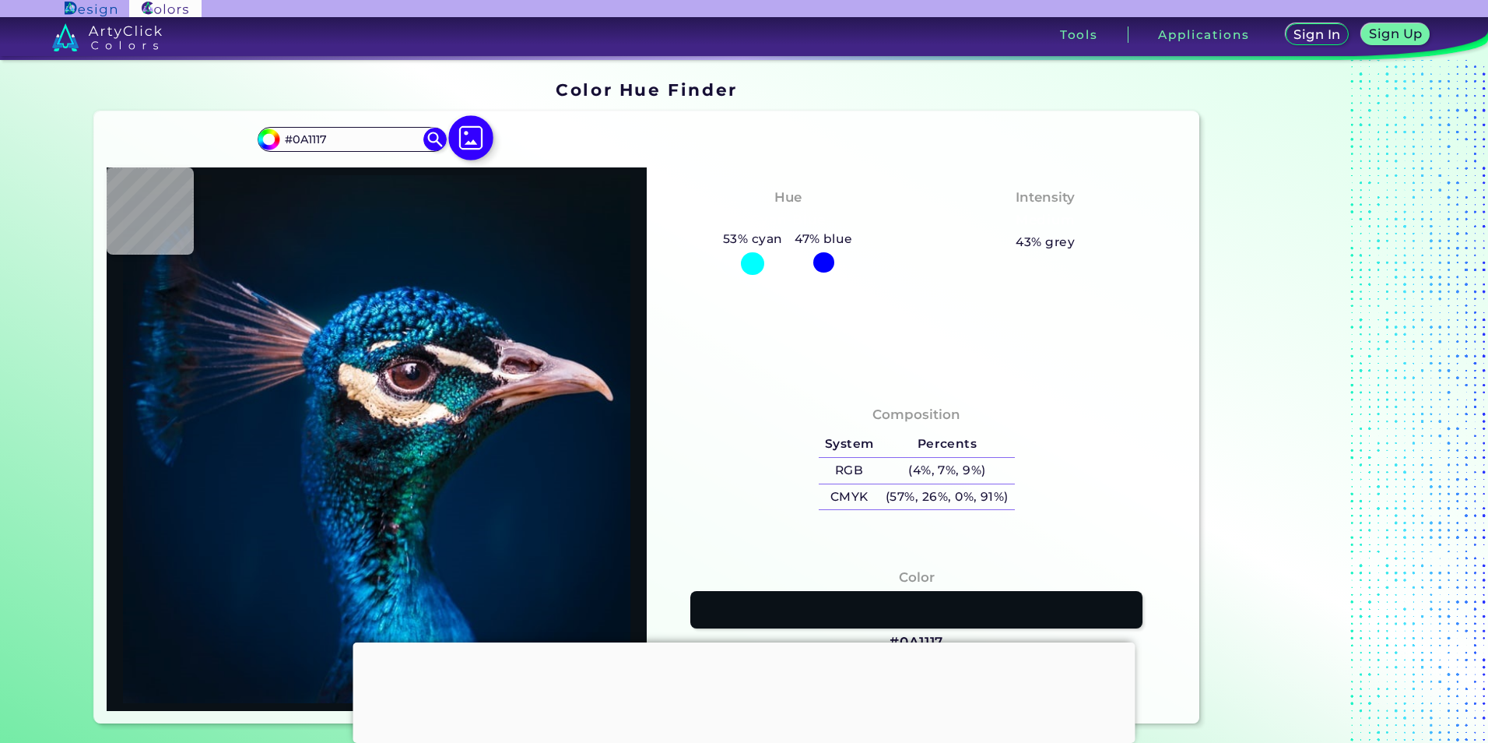
click at [474, 136] on img at bounding box center [470, 137] width 45 height 45
click at [0, 0] on input "file" at bounding box center [0, 0] width 0 height 0
type input "#000000"
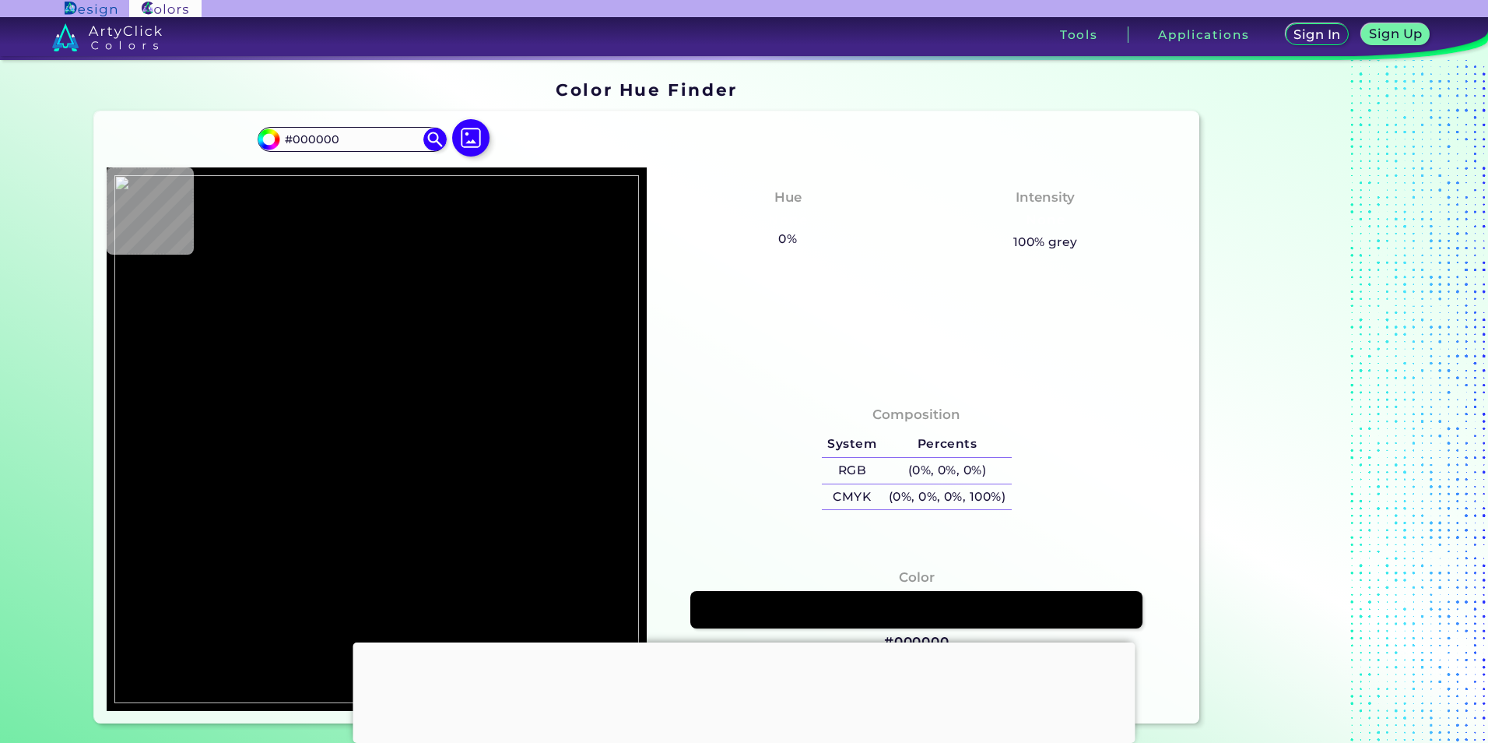
type input "#231f20"
type input "#231F20"
type input "#000000"
type input "#231f20"
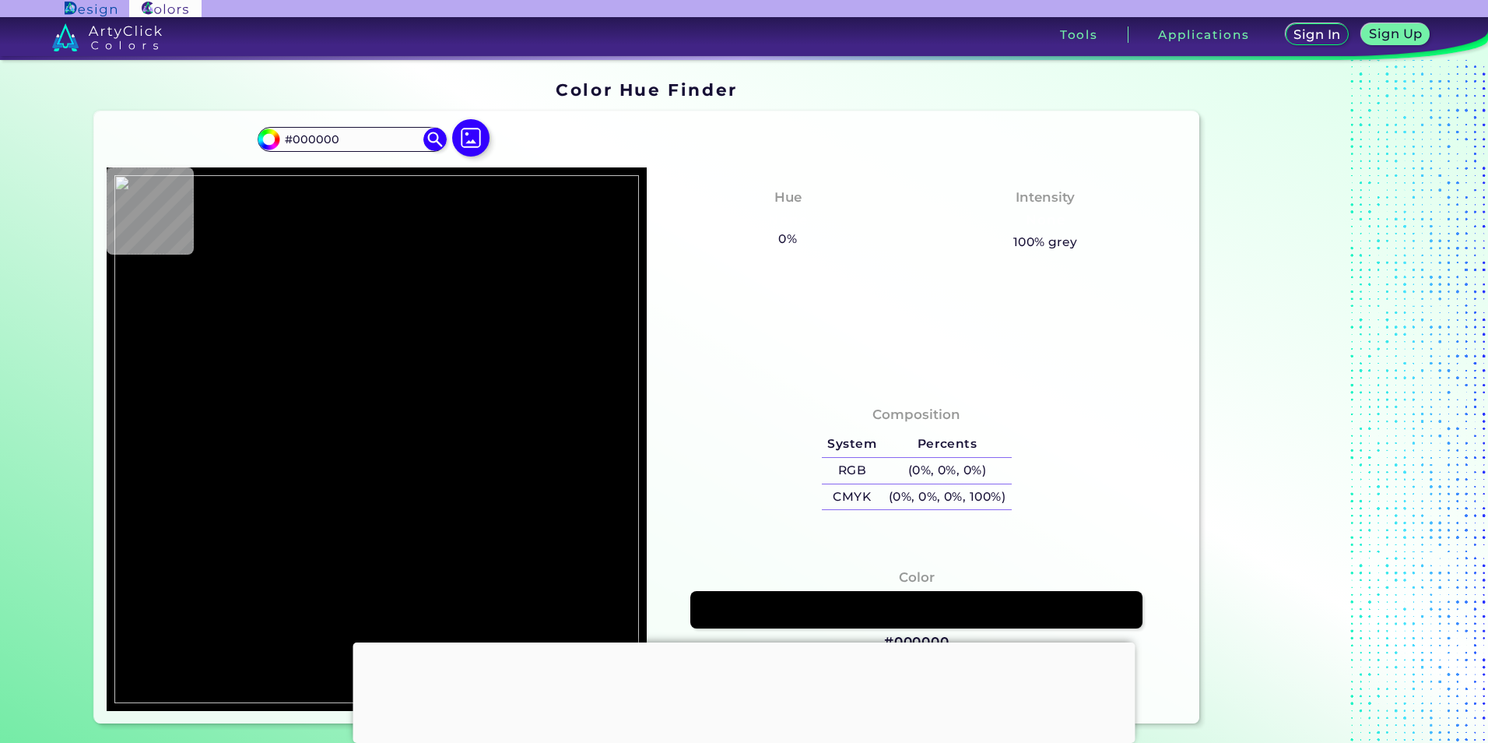
type input "#231F20"
type input "#000000"
type input "#ffd902"
type input "#FFD902"
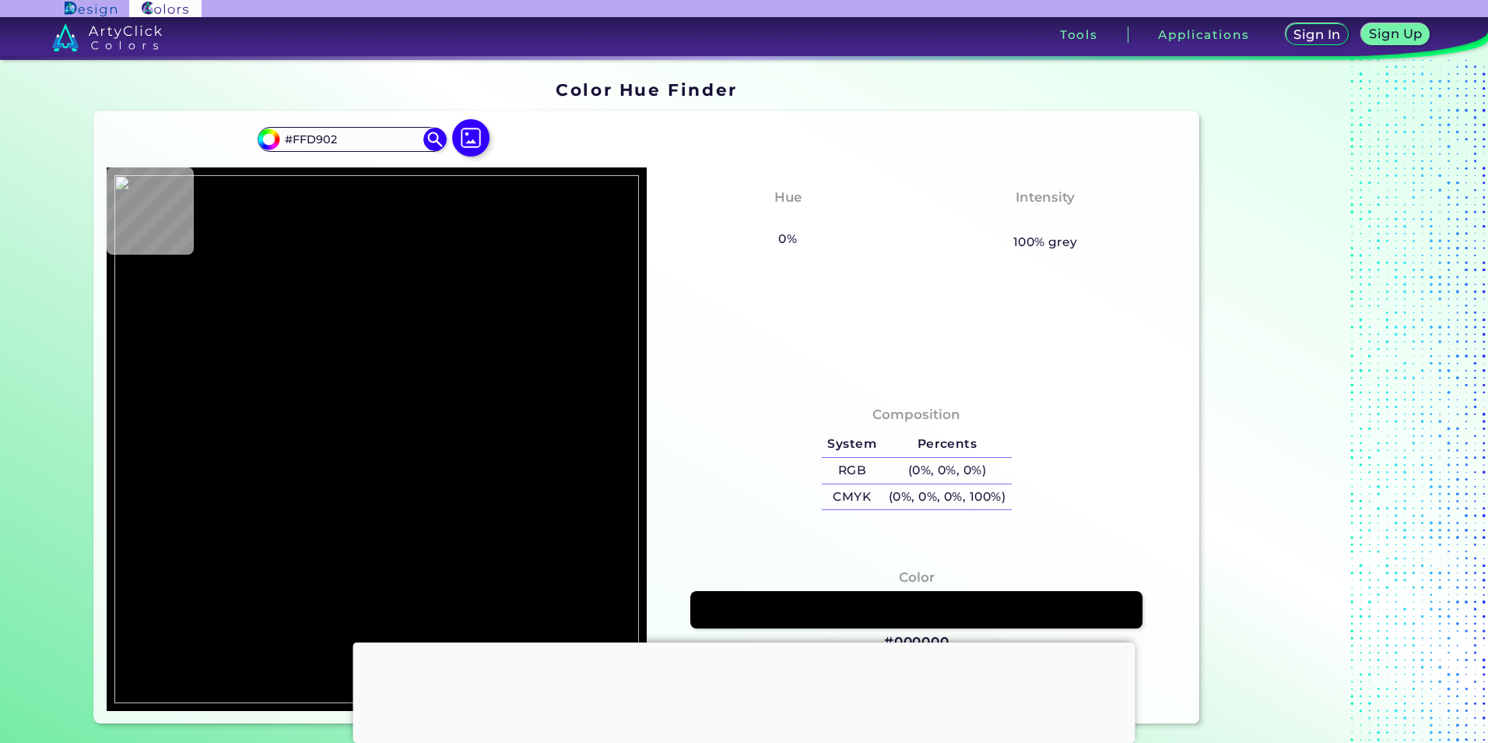
type input "#000000"
type input "#fad413"
type input "#FAD413"
type input "#fed908"
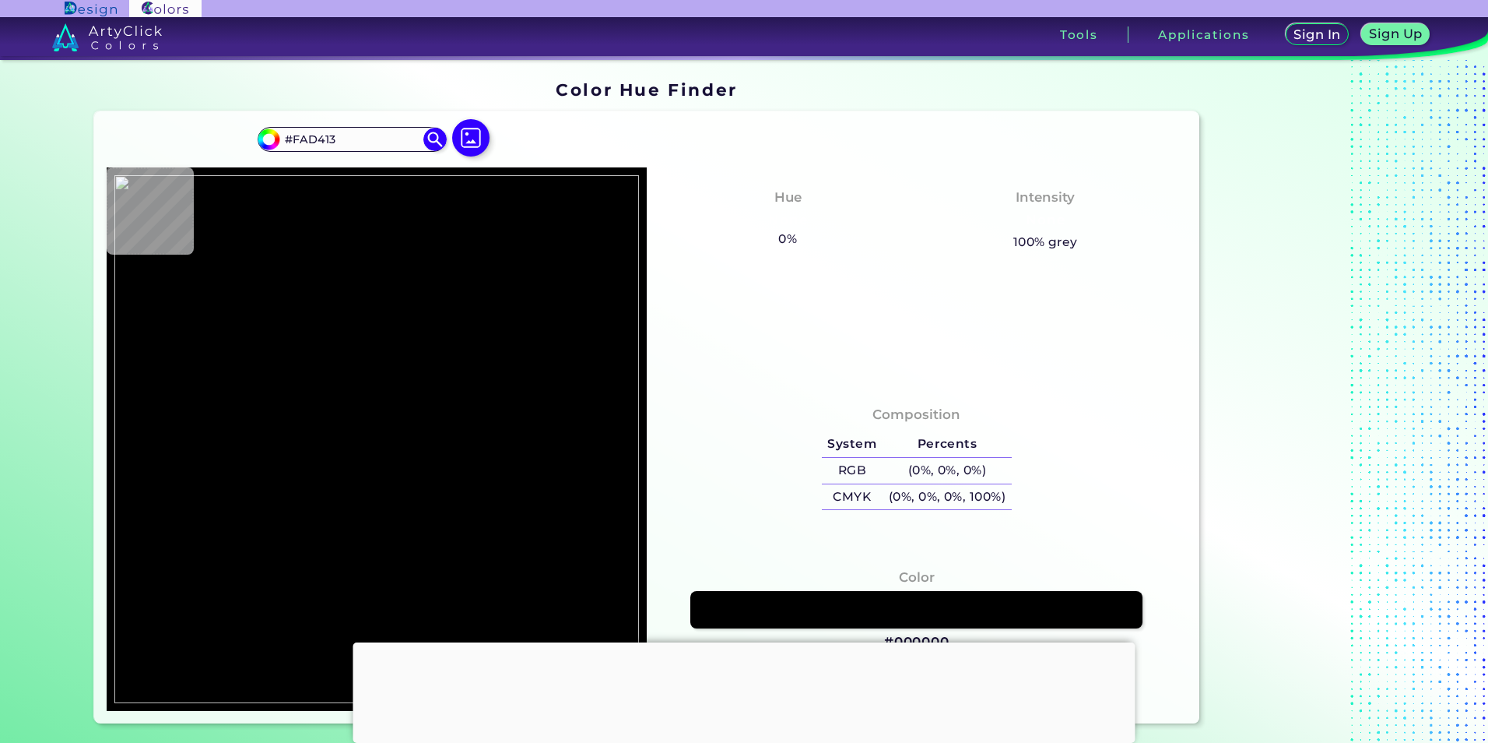
type input "#FED908"
type input "#fed904"
type input "#FED904"
type input "#fed902"
type input "#FED902"
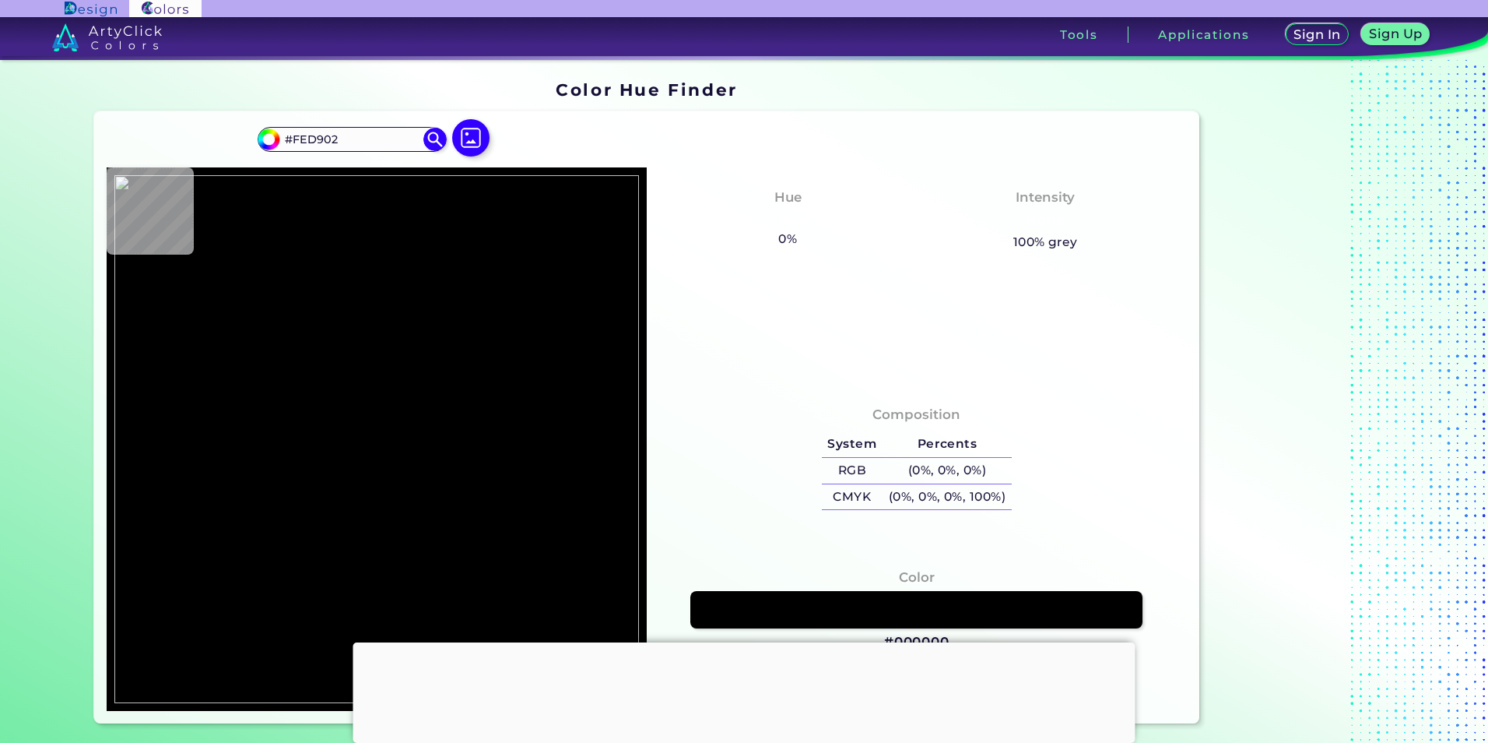
type input "#ffd800"
type input "#FFD800"
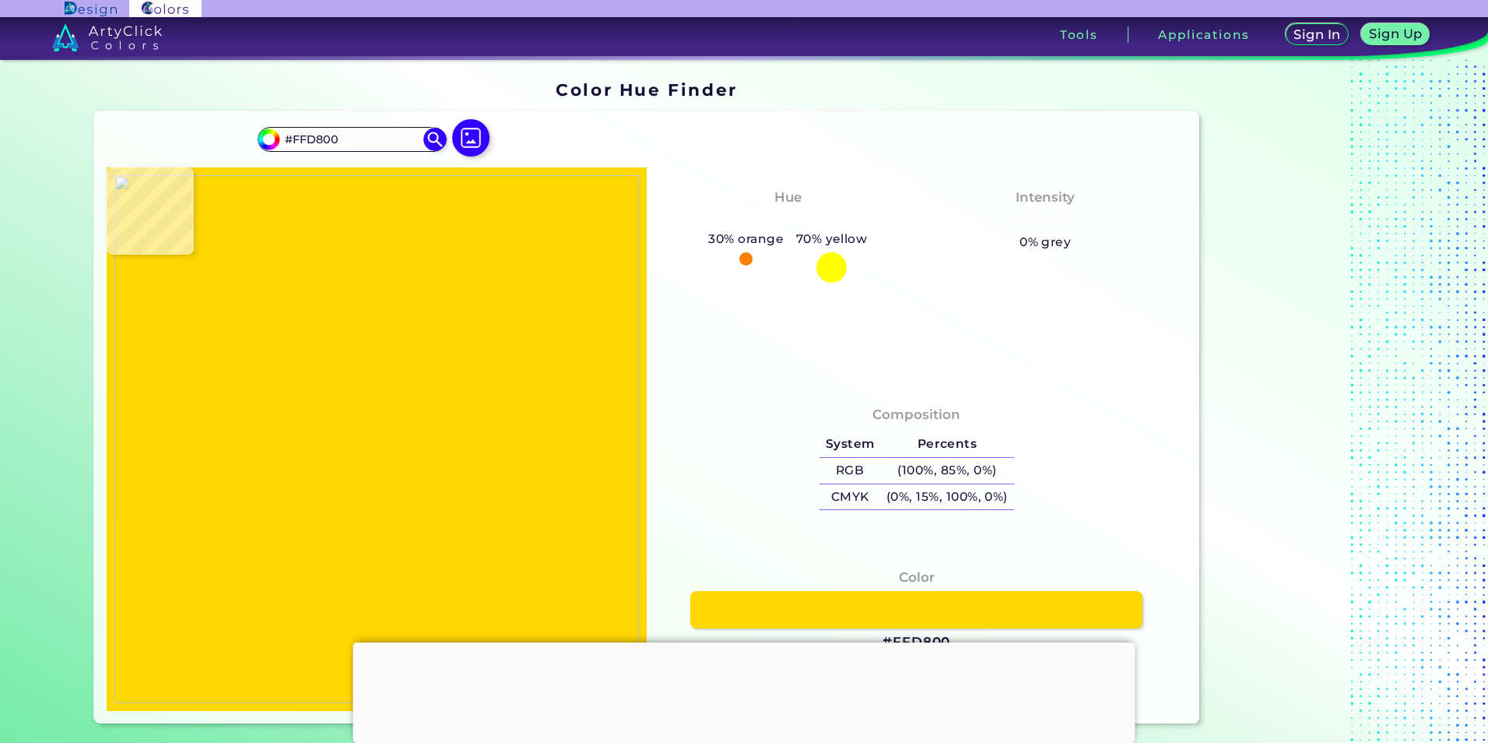
type input "#ffd902"
type input "#FFD902"
type input "#fed900"
type input "#FED900"
click at [406, 481] on img at bounding box center [376, 439] width 525 height 528
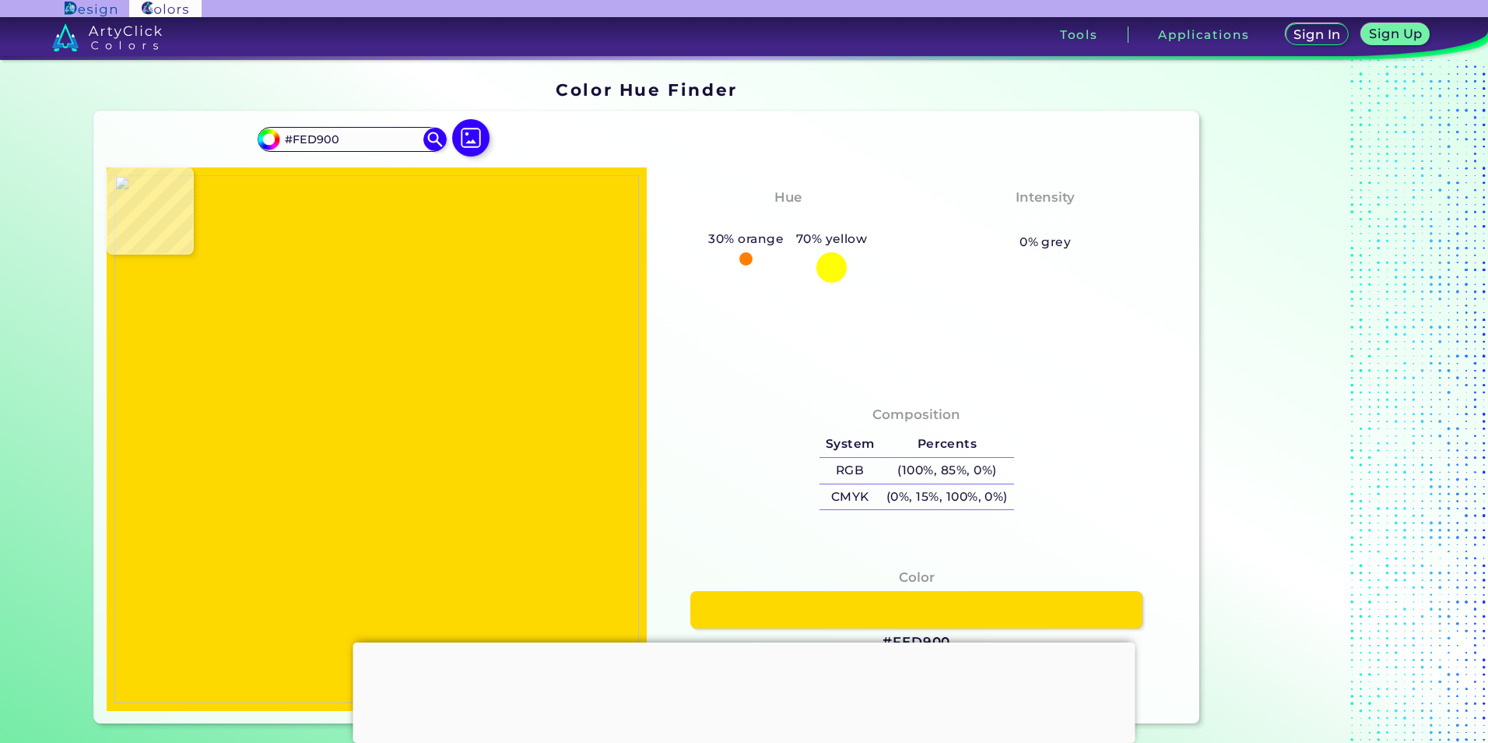
click at [579, 481] on img at bounding box center [376, 439] width 525 height 528
type input "#fed803"
type input "#FED803"
type input "#000000"
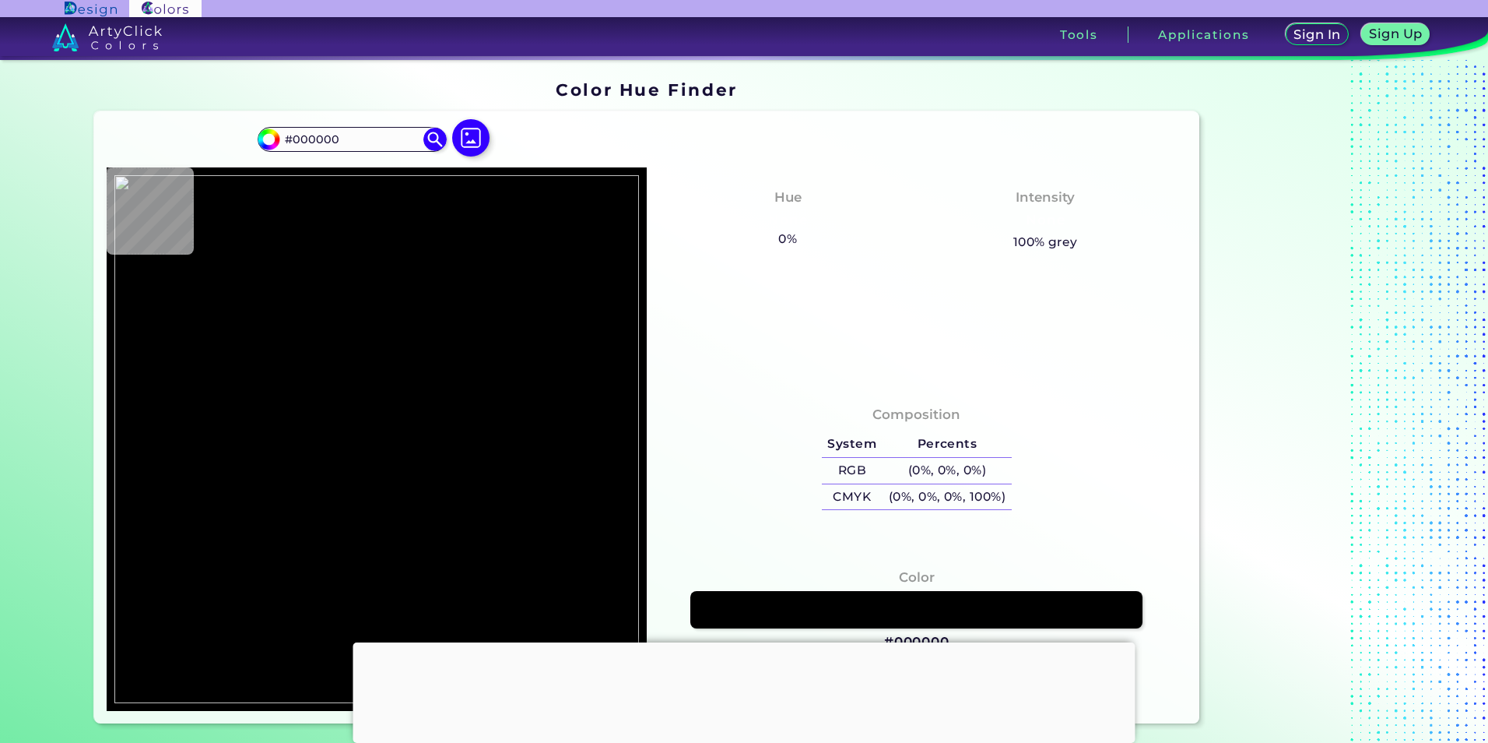
type input "#fed807"
type input "#FED807"
type input "#f5d51f"
type input "#F5D51F"
type input "#000000"
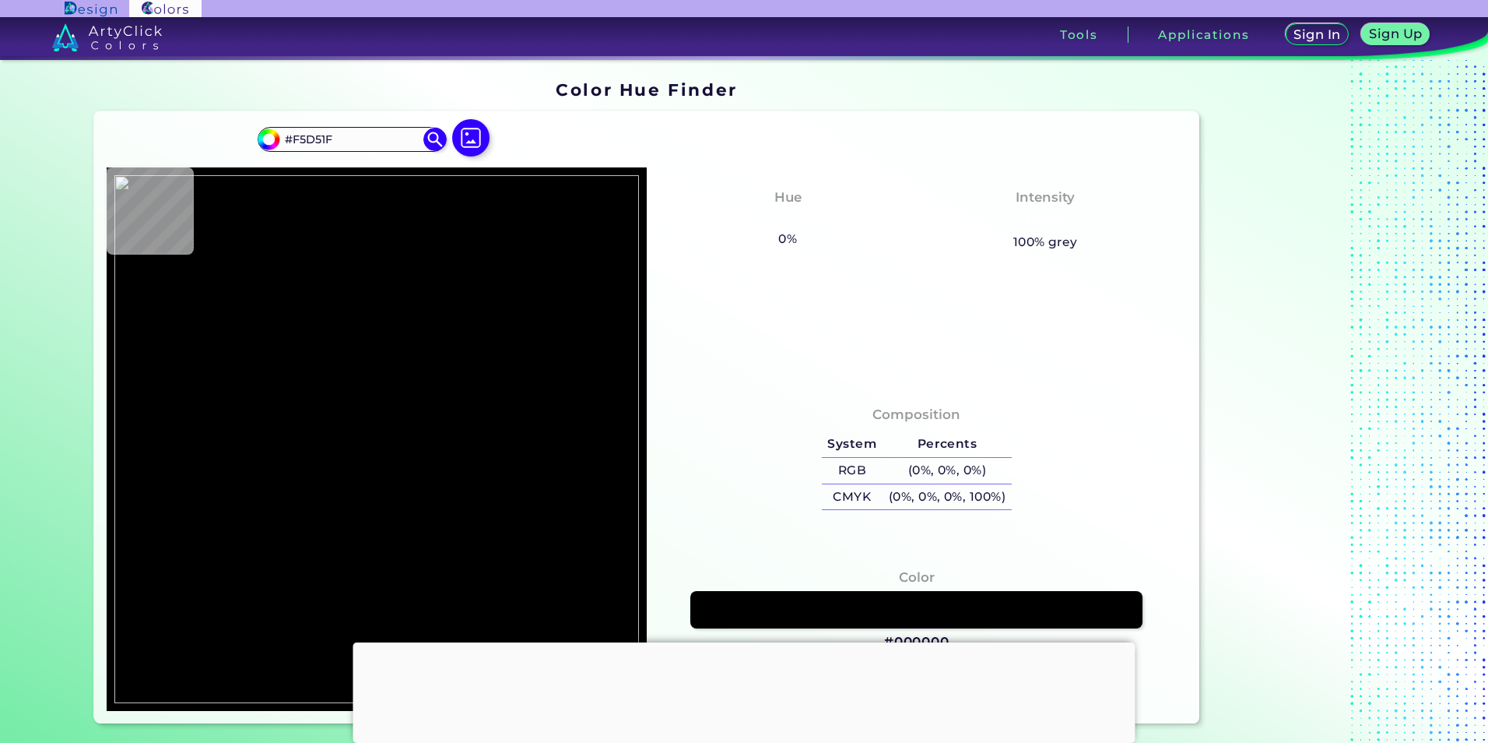
type input "#000000"
type input "#f5d61f"
type input "#F5D61F"
type input "#fdd707"
type input "#FDD707"
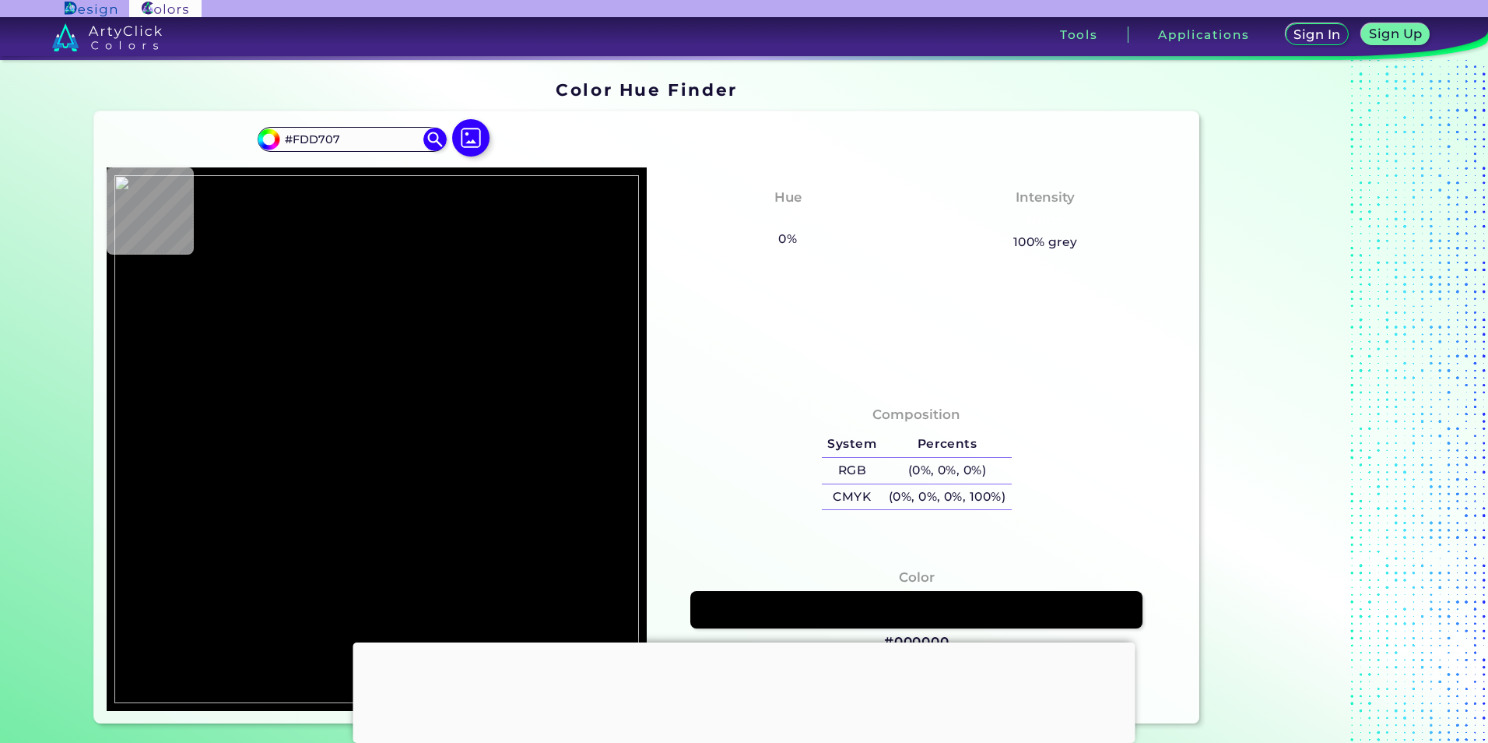
type input "#feda00"
type input "#FEDA00"
type input "#ffd800"
type input "#FFD800"
type input "#fed900"
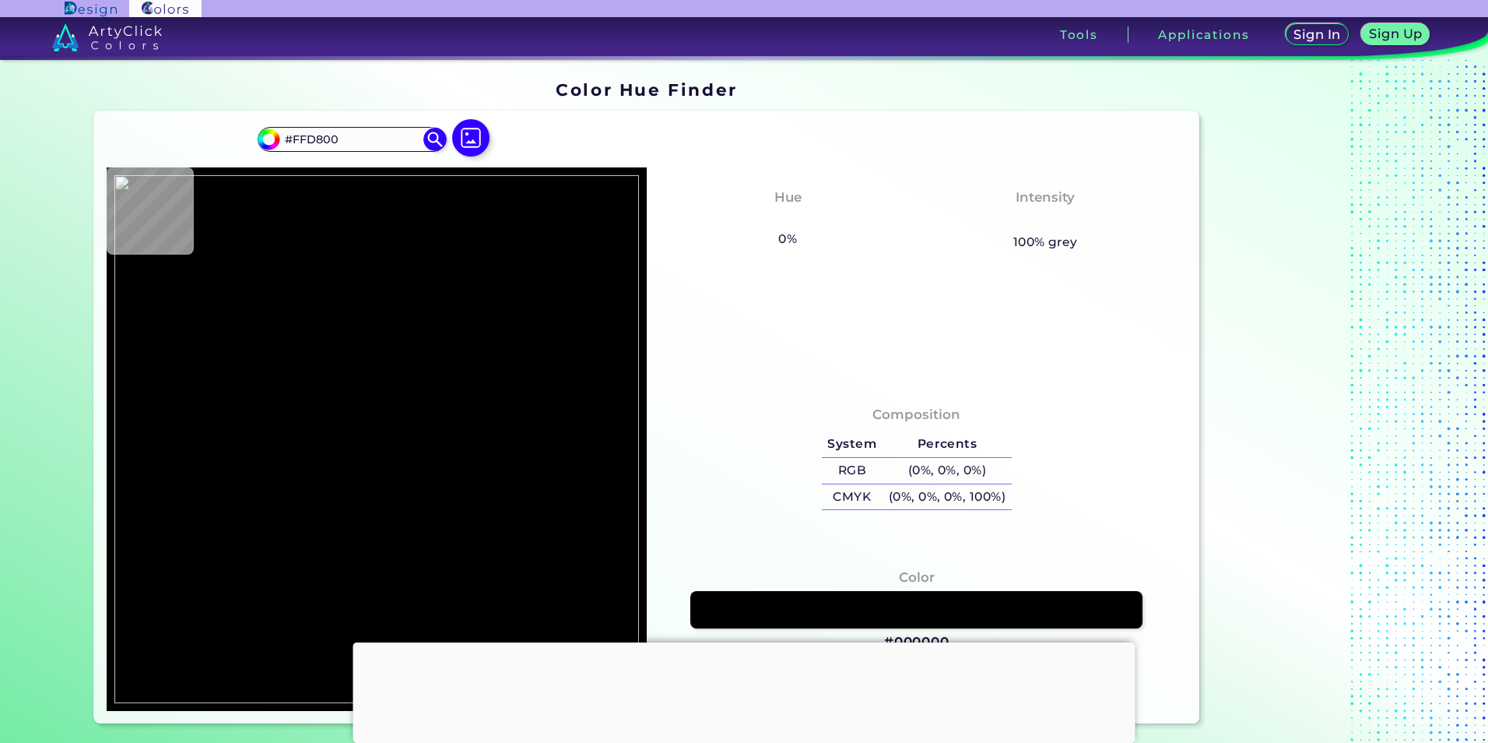
type input "#FED900"
type input "#ffd900"
type input "#FFD900"
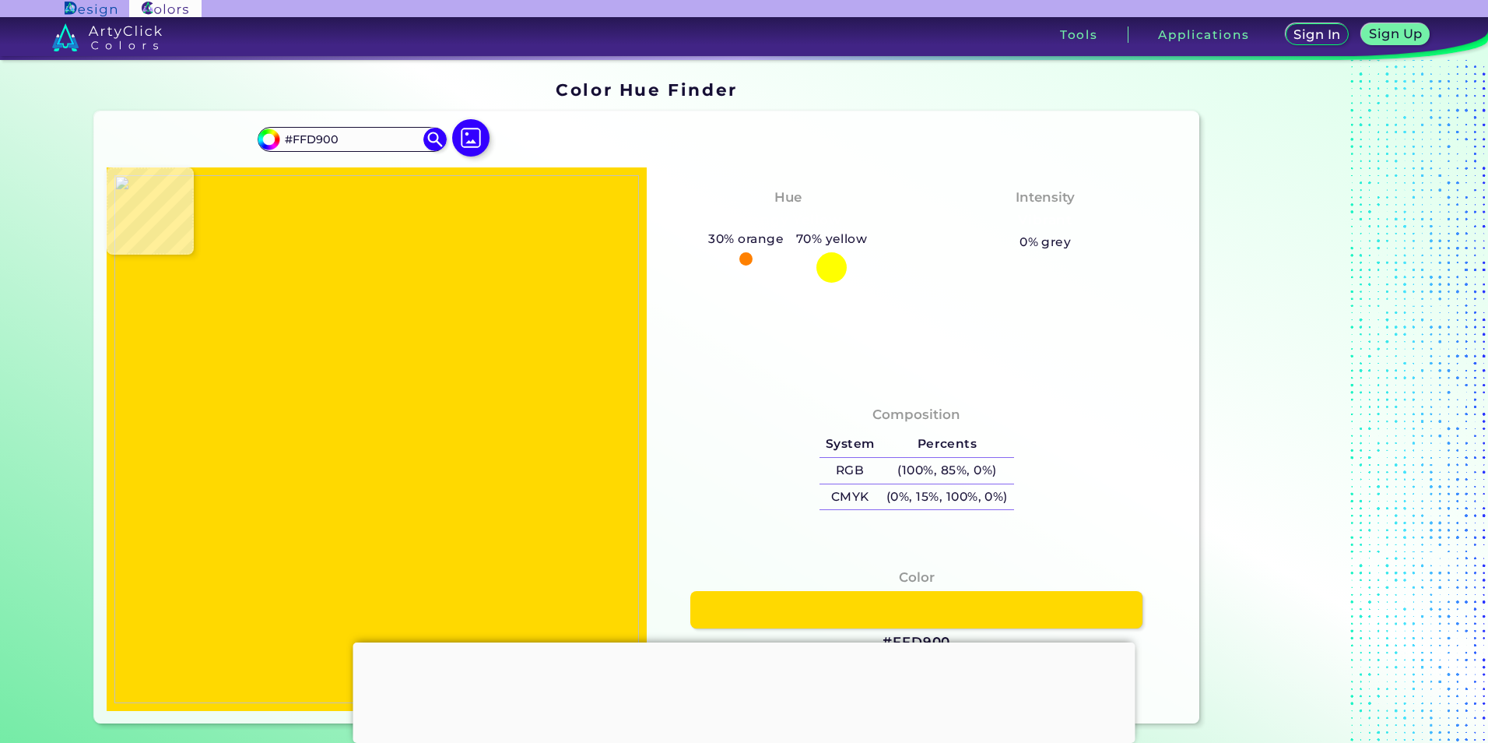
click at [571, 485] on img at bounding box center [376, 439] width 525 height 528
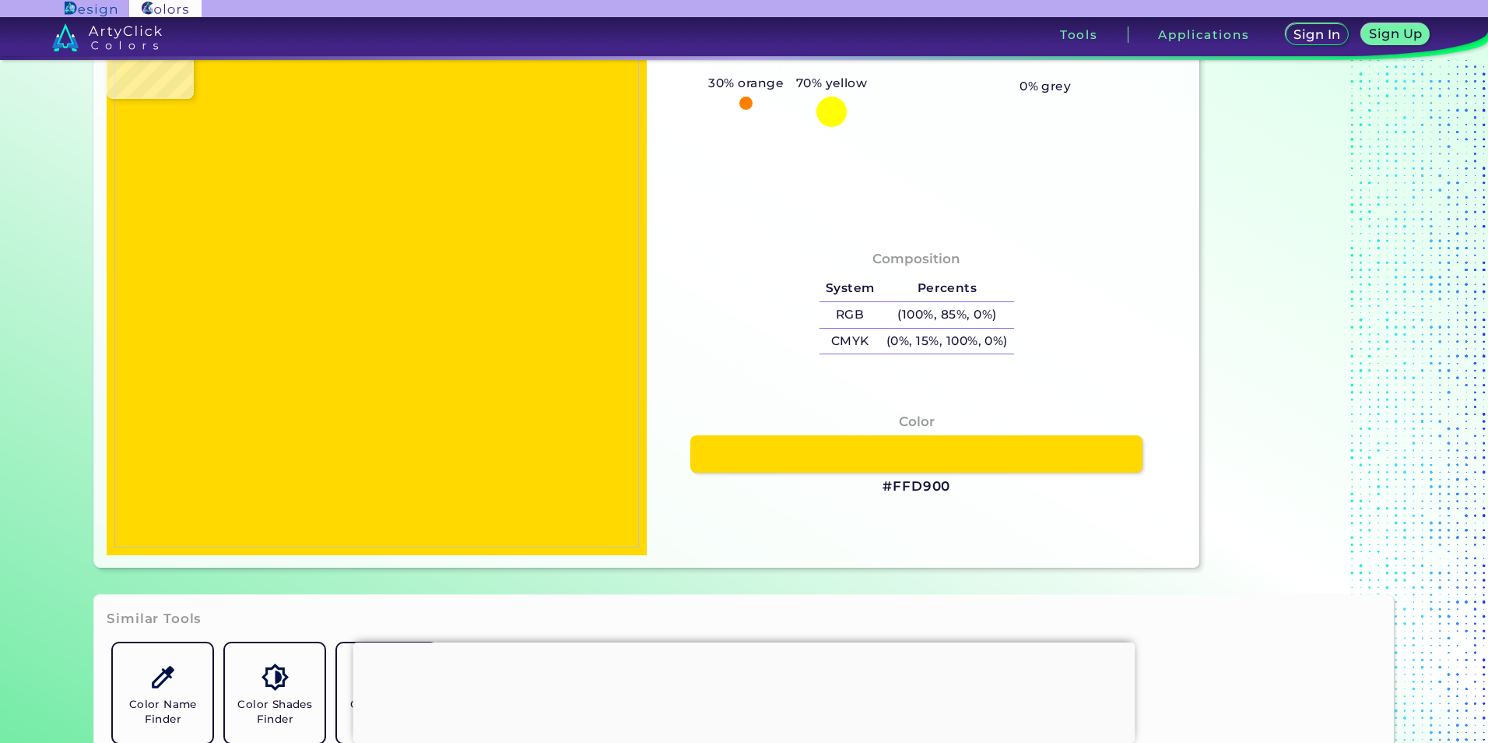
click at [283, 406] on img at bounding box center [376, 283] width 525 height 528
type input "#000000"
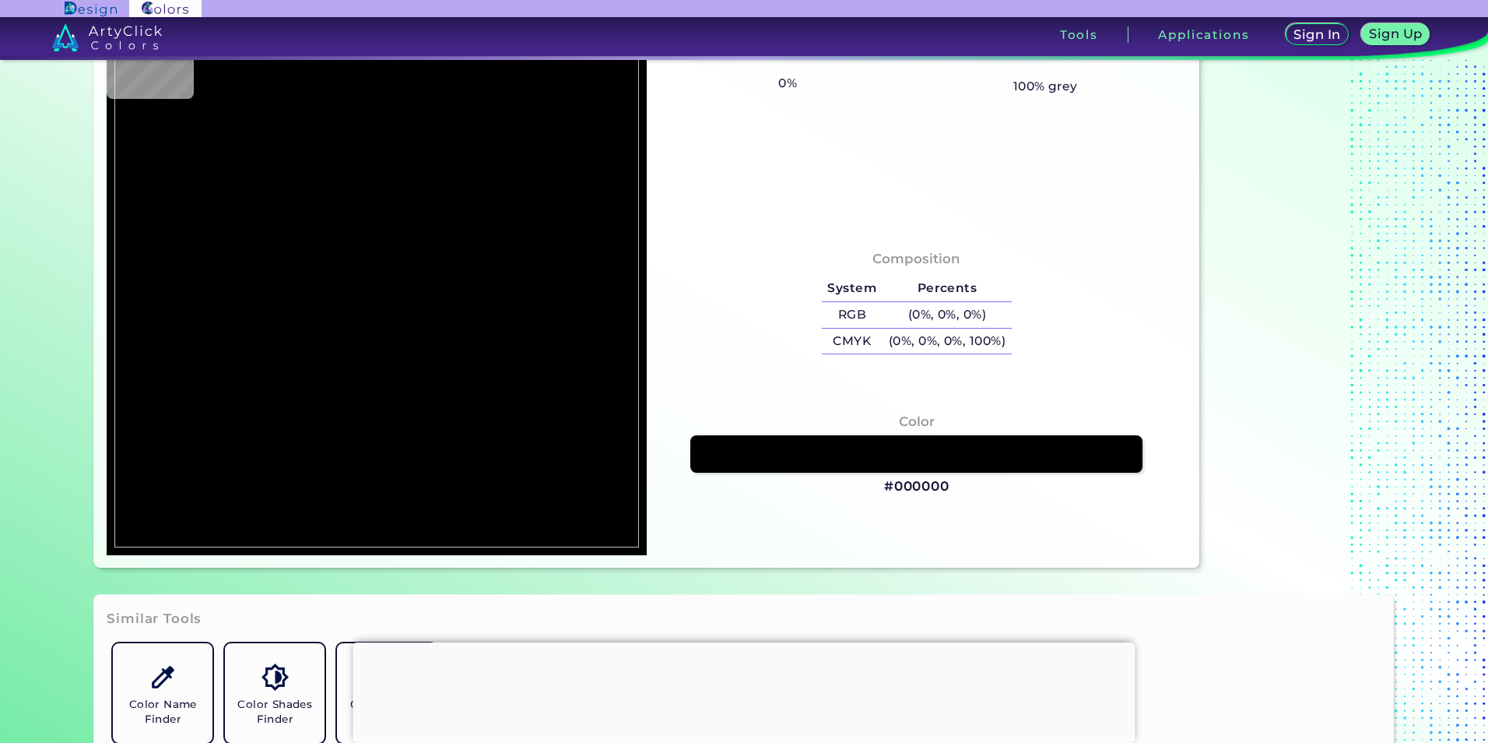
type input "#ff0000"
type input "#FF0000"
type input "#f6d42a"
type input "#F6D42A"
type input "#fad711"
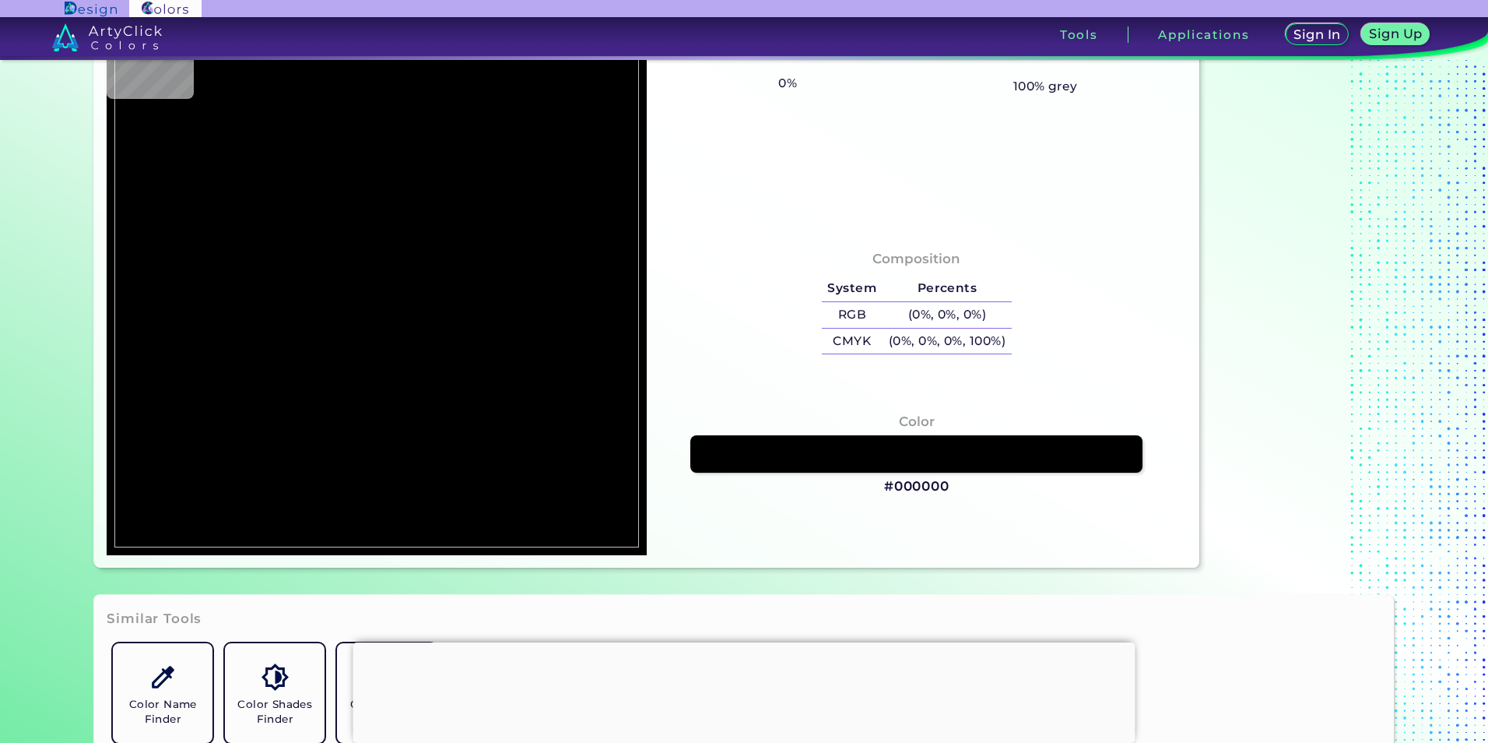
type input "#FAD711"
type input "#fad613"
type input "#FAD613"
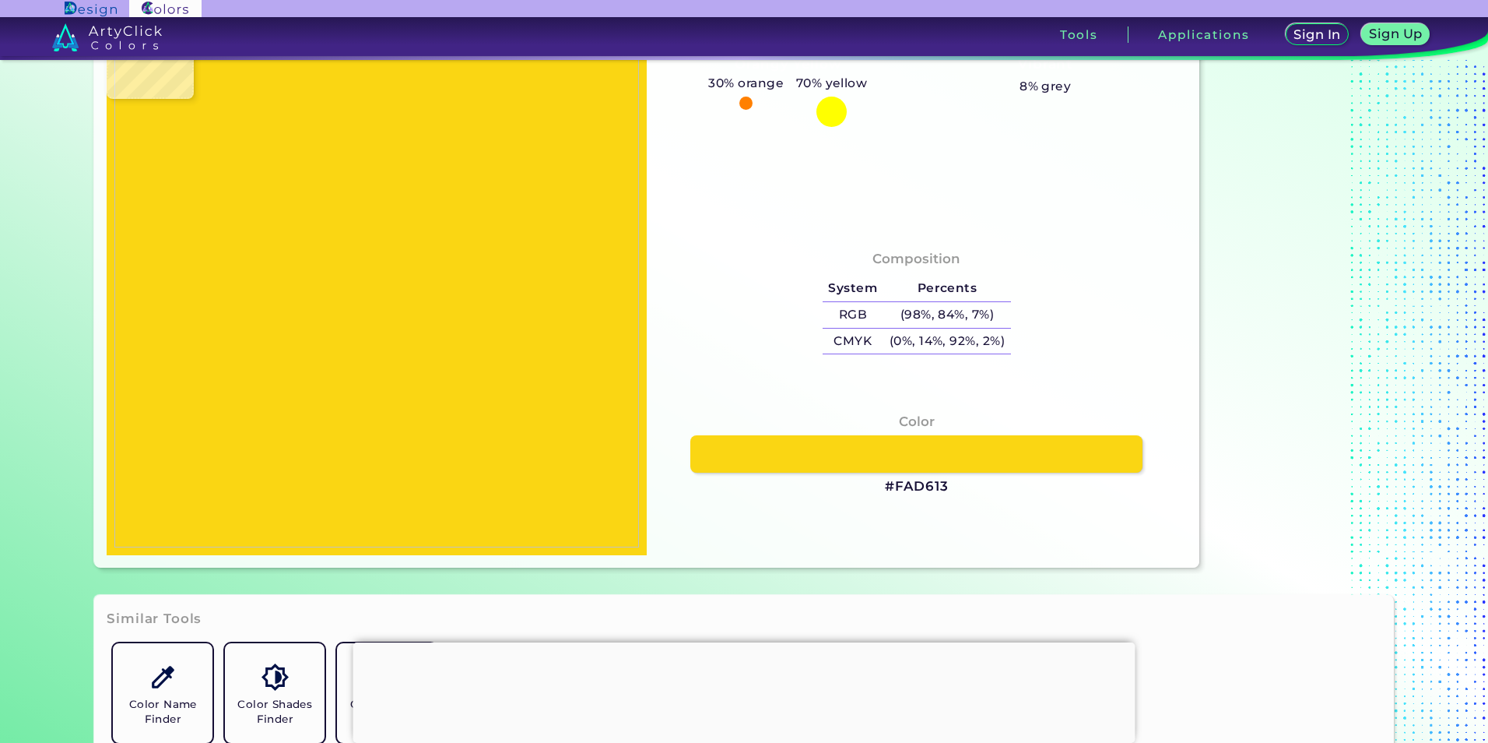
type input "#fad710"
type input "#FAD710"
type input "#f6d42a"
type input "#F6D42A"
type input "#fad711"
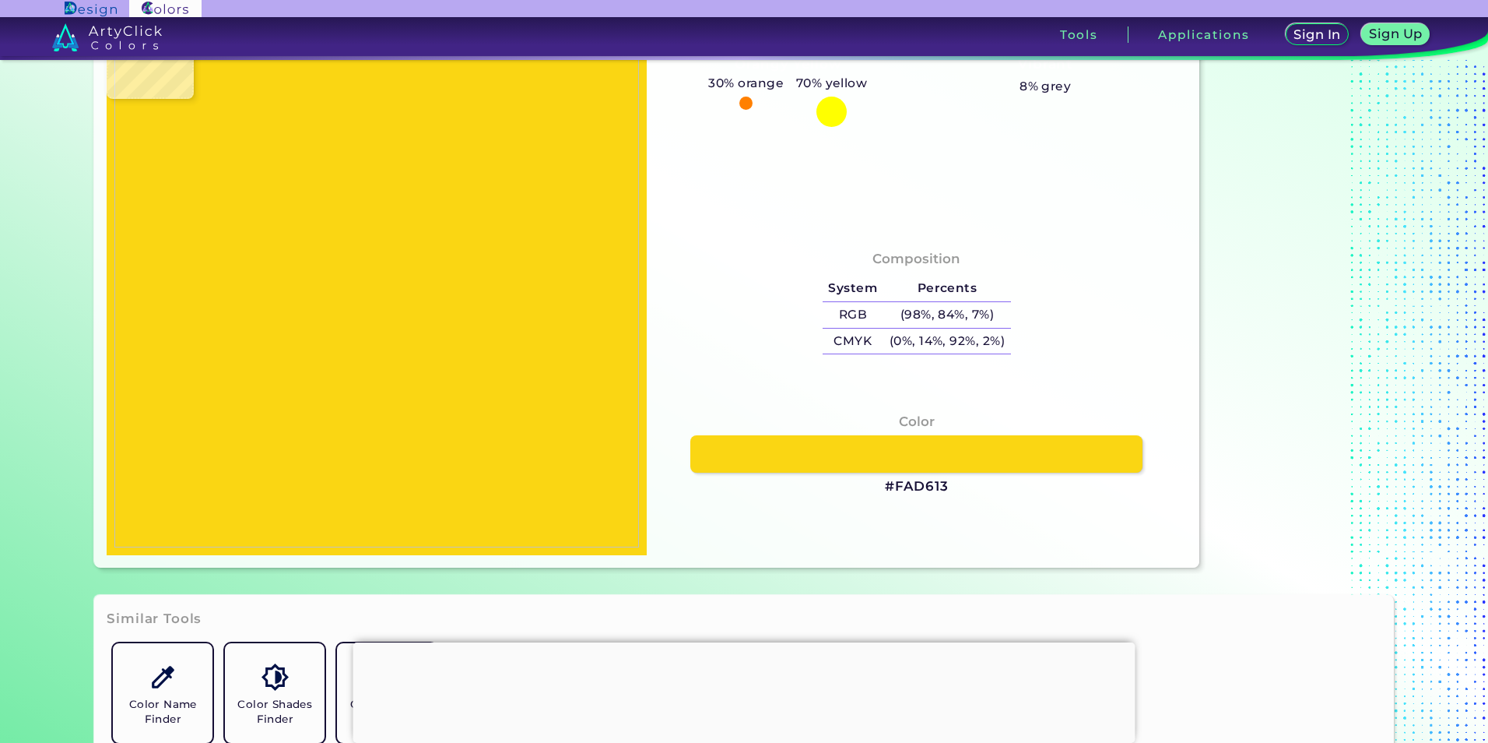
type input "#FAD711"
type input "#fed908"
type input "#FED908"
type input "#fed904"
type input "#FED904"
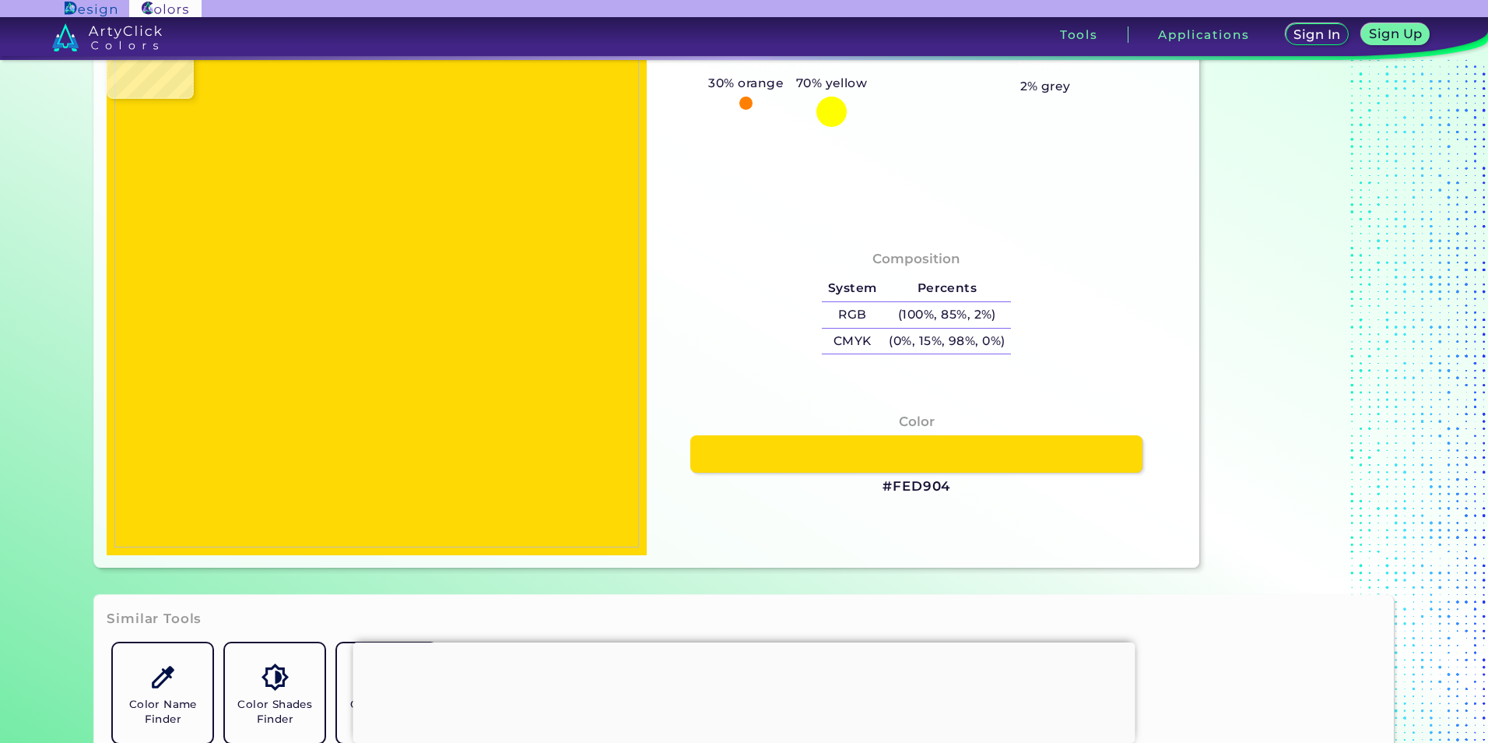
type input "#fed902"
type input "#FED902"
type input "#ffd800"
type input "#FFD800"
type input "#ffd801"
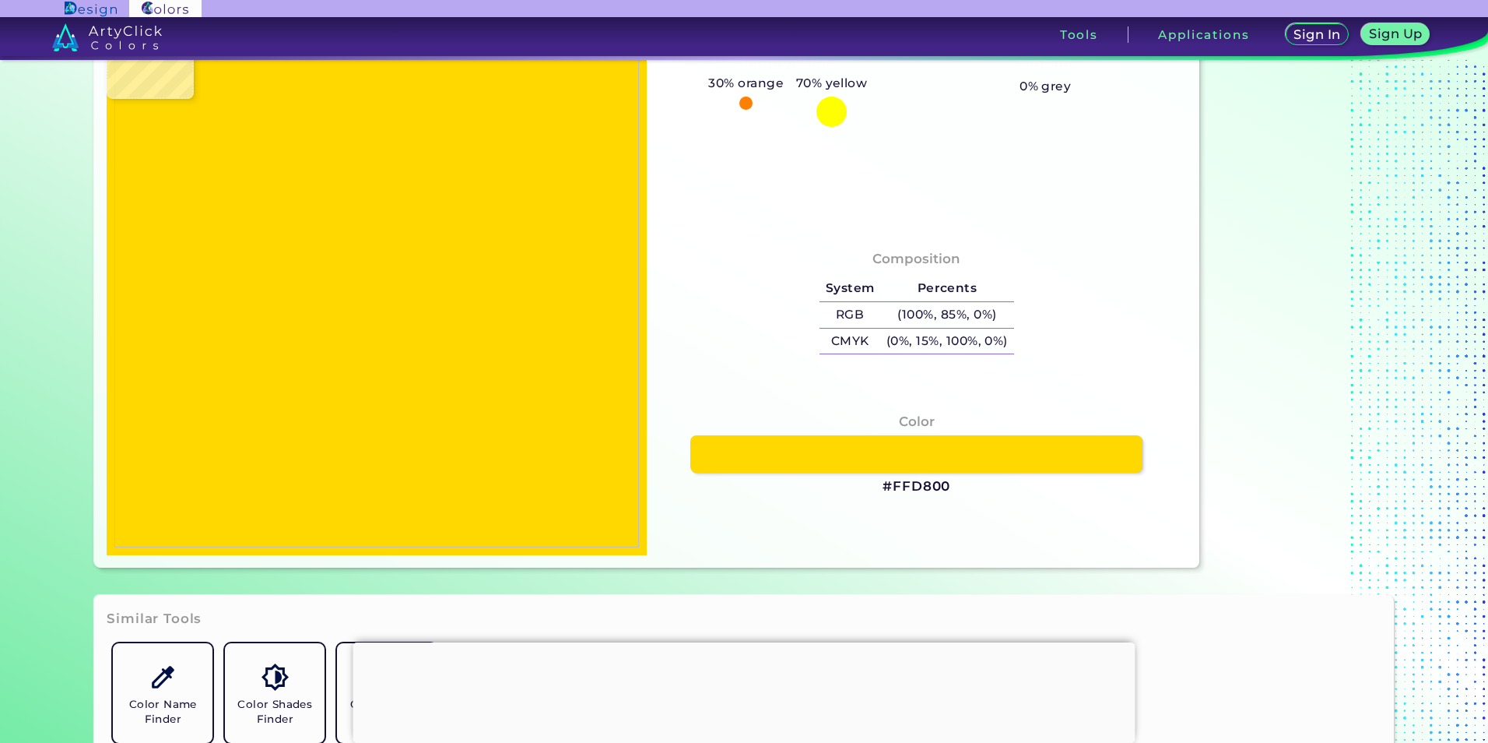
type input "#FFD801"
type input "#ffd902"
type input "#FFD902"
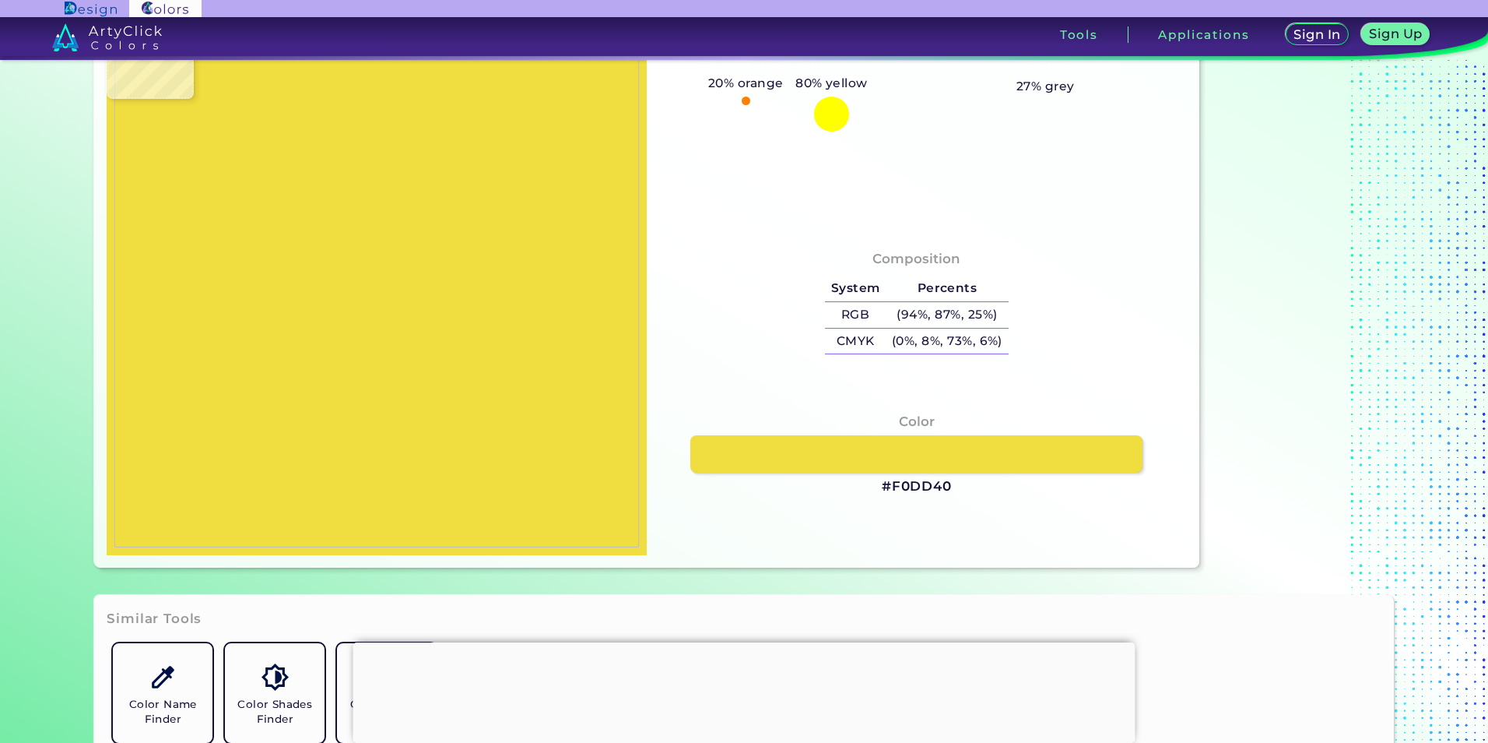
click at [175, 316] on img at bounding box center [376, 283] width 525 height 528
click at [186, 331] on img at bounding box center [376, 283] width 525 height 528
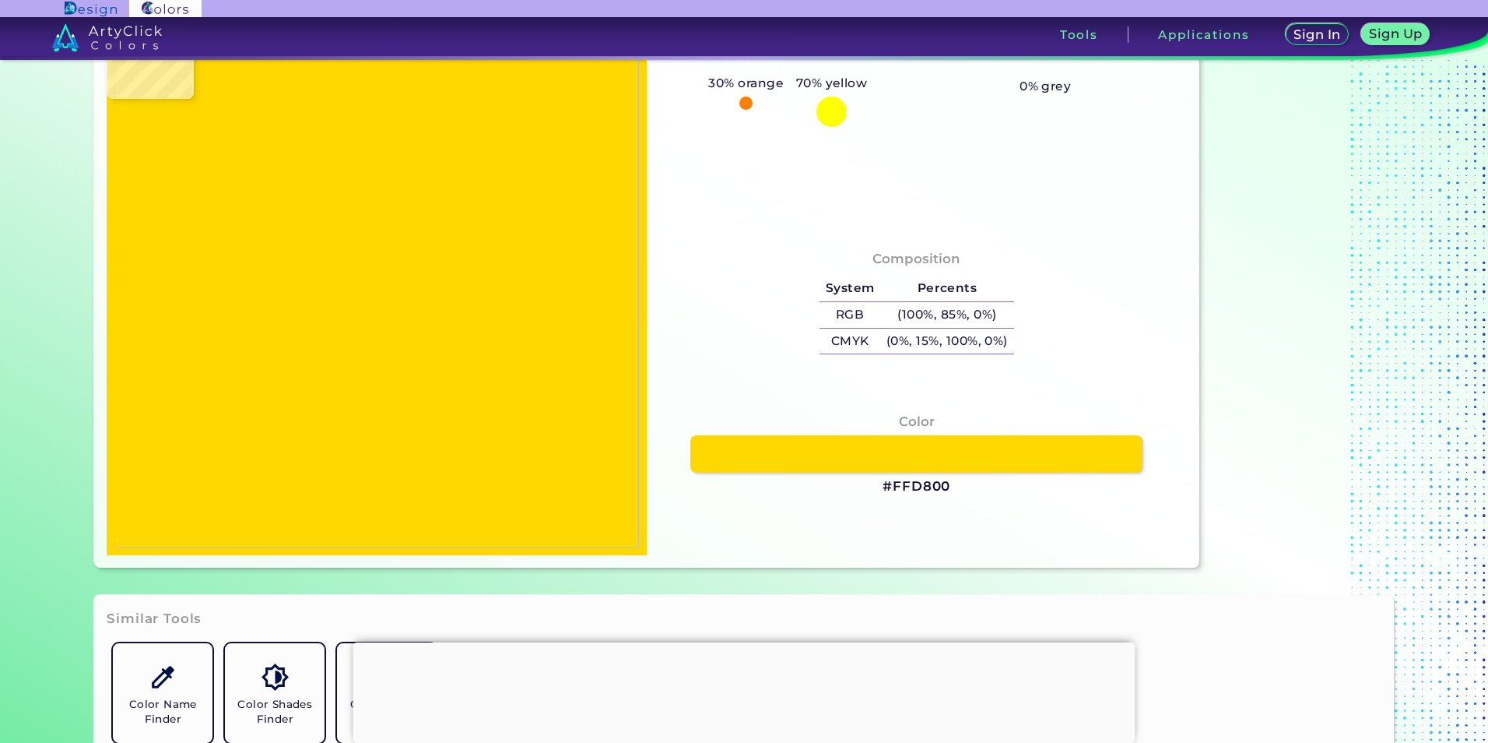
click at [173, 324] on img at bounding box center [376, 283] width 525 height 528
